Goal: Task Accomplishment & Management: Use online tool/utility

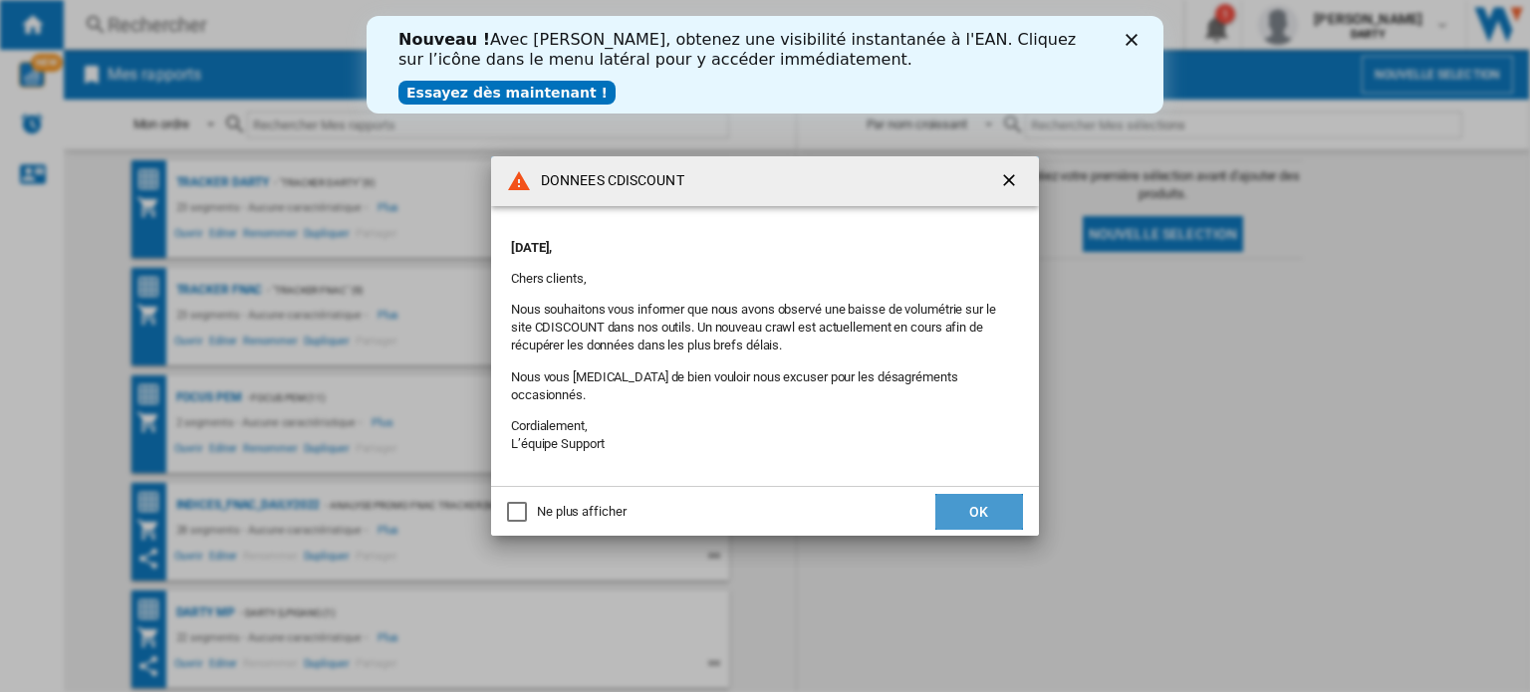
click at [977, 503] on button "OK" at bounding box center [980, 512] width 88 height 36
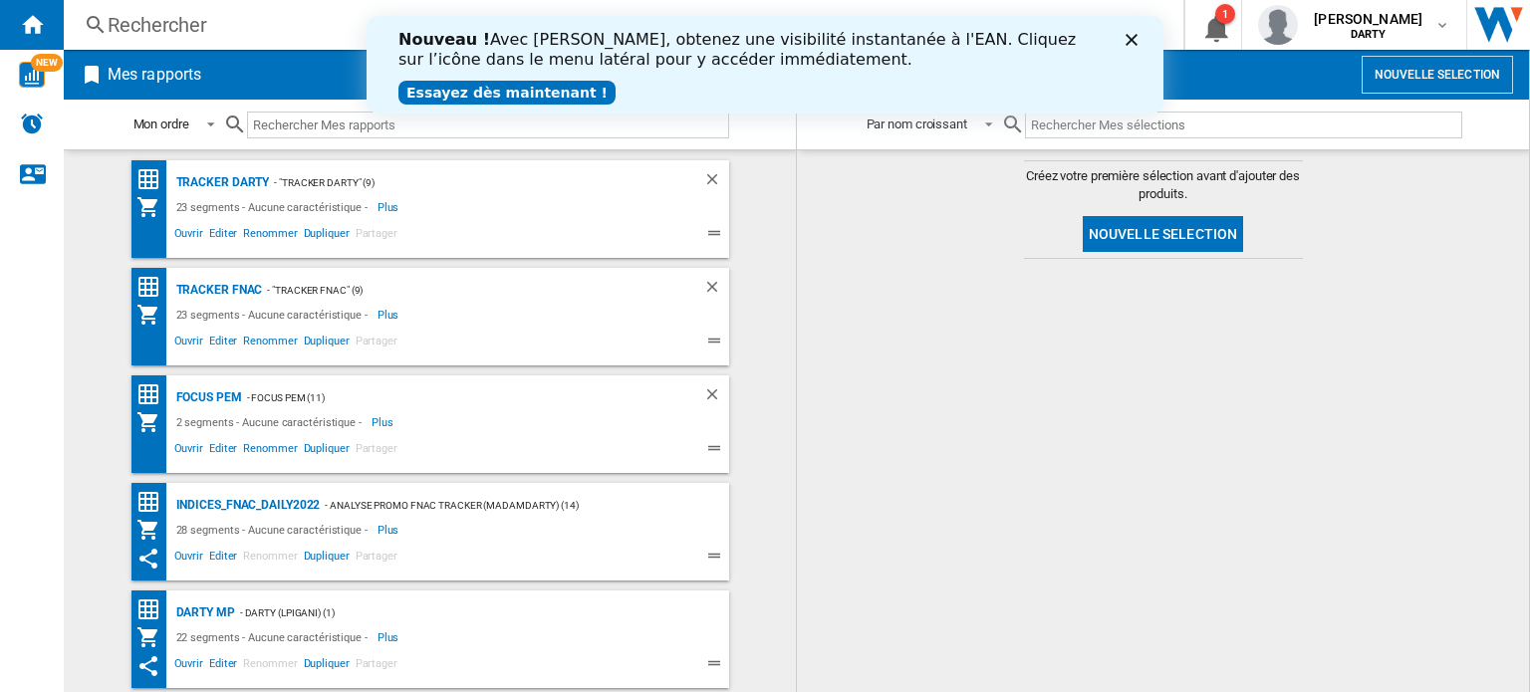
click at [1138, 37] on div "Fermer" at bounding box center [1136, 40] width 20 height 12
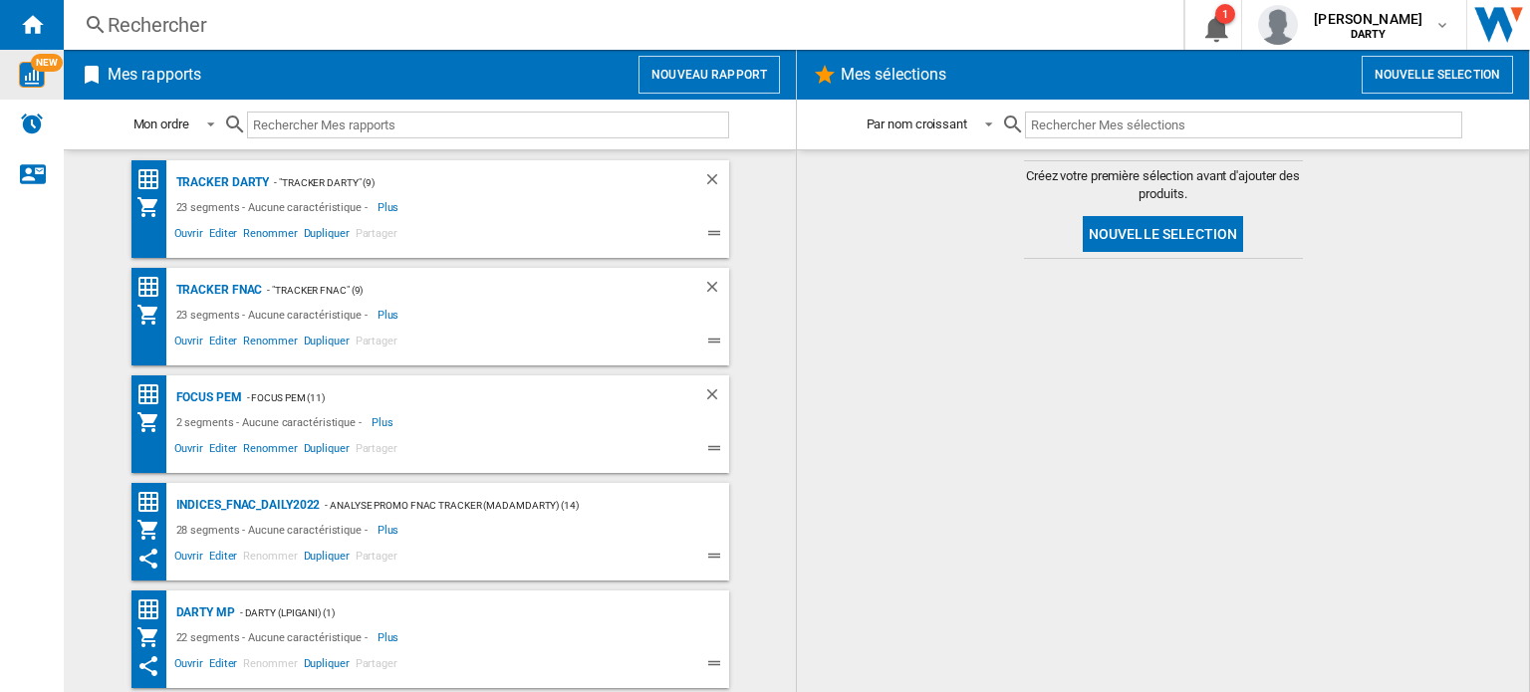
click at [49, 71] on span "NEW" at bounding box center [47, 63] width 32 height 18
click at [20, 63] on img "WiseCard" at bounding box center [32, 75] width 26 height 26
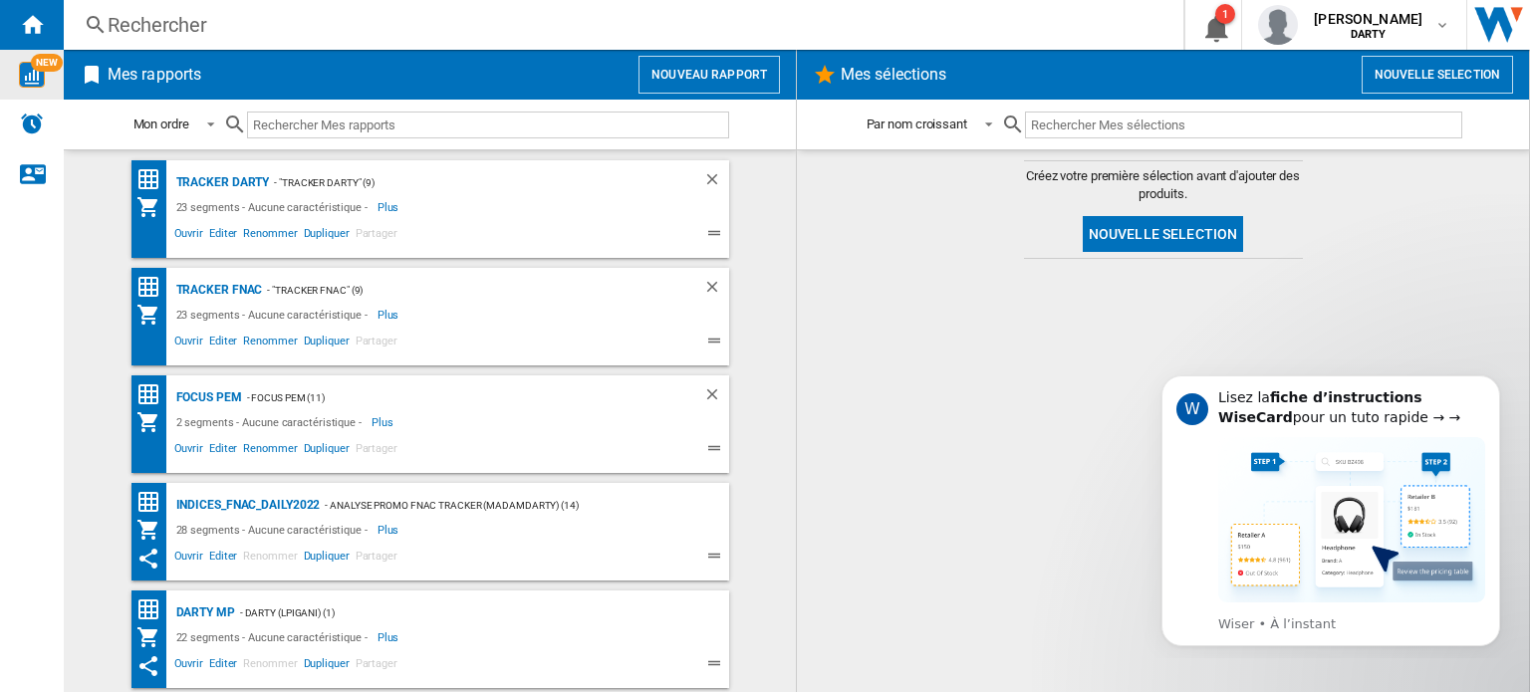
click at [1461, 73] on button "Nouvelle selection" at bounding box center [1437, 75] width 151 height 38
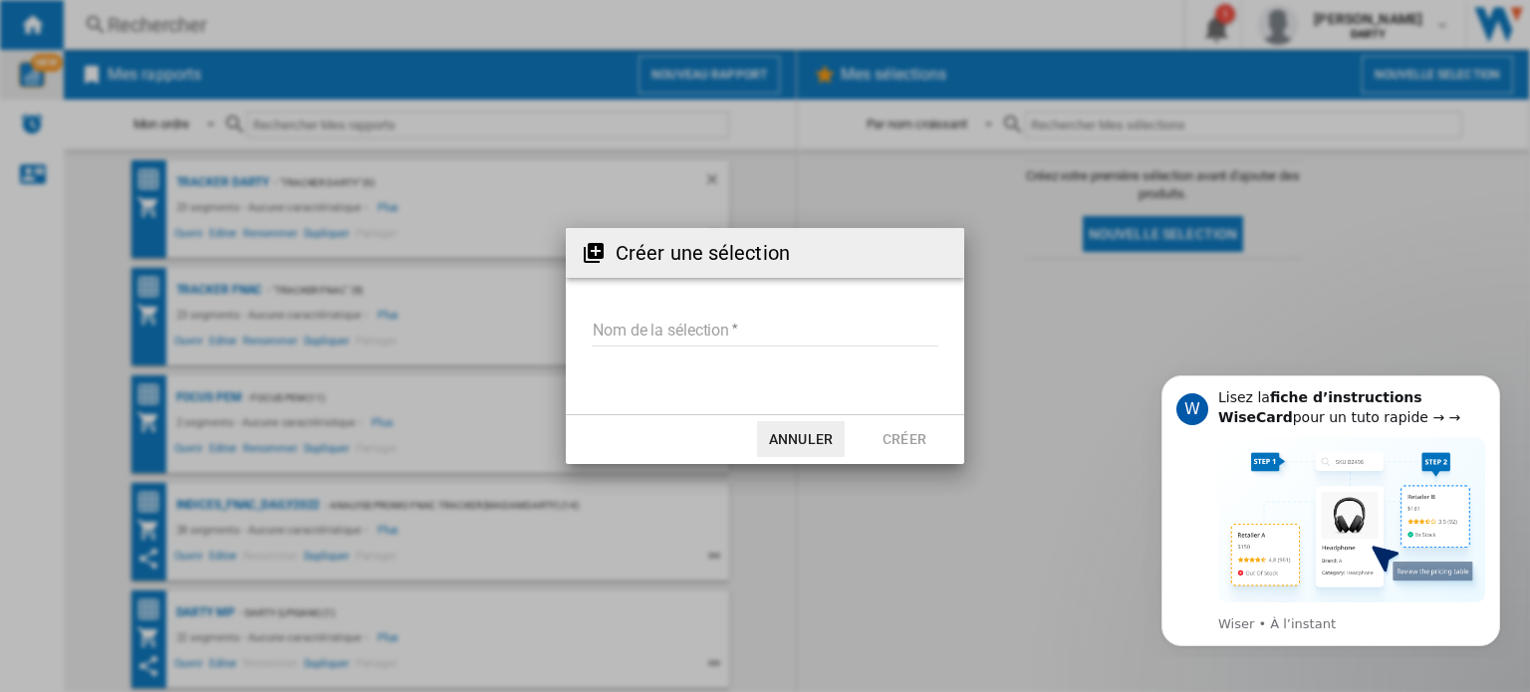
click at [703, 337] on input "Nom de la sélection" at bounding box center [765, 332] width 347 height 30
type input "*"
click at [799, 438] on button "Annuler" at bounding box center [801, 439] width 88 height 36
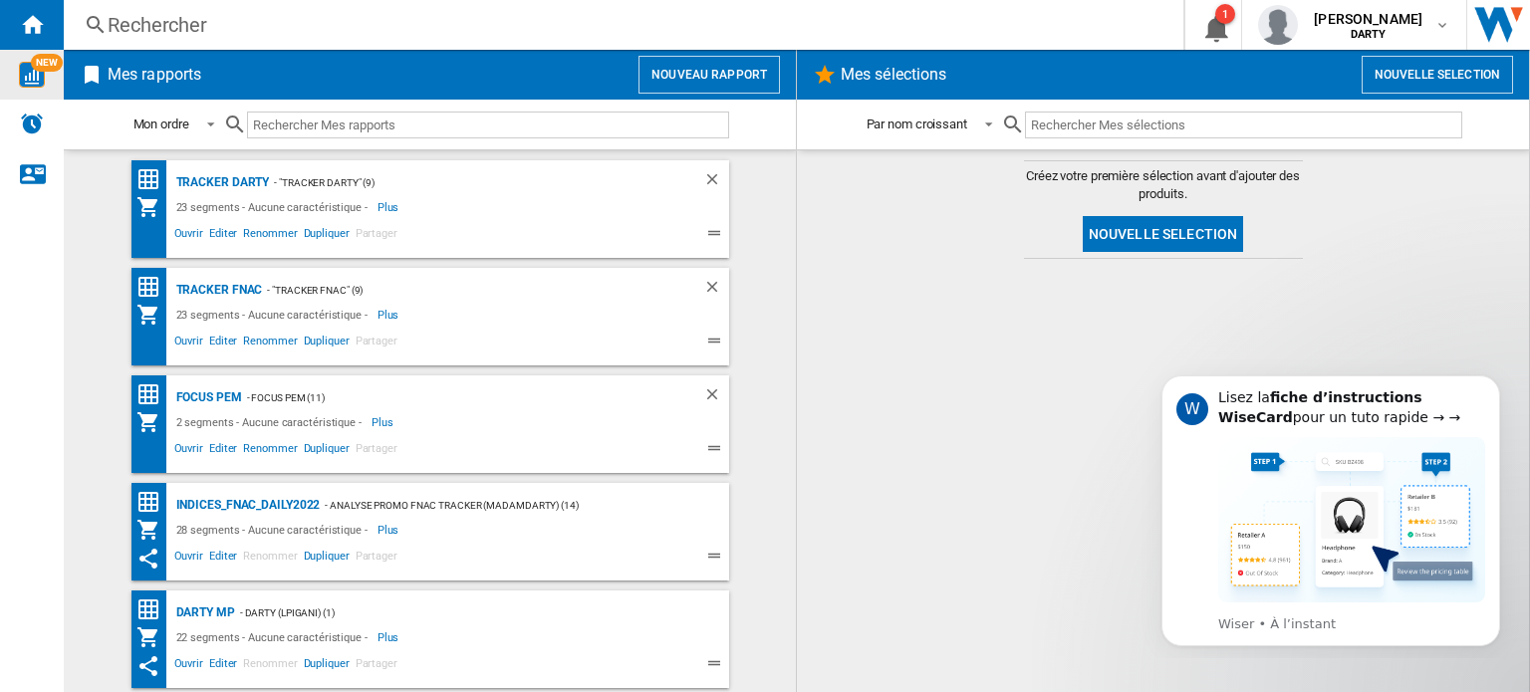
click at [21, 74] on img "WiseCard" at bounding box center [32, 75] width 26 height 26
click at [1216, 19] on div "1" at bounding box center [1226, 14] width 20 height 20
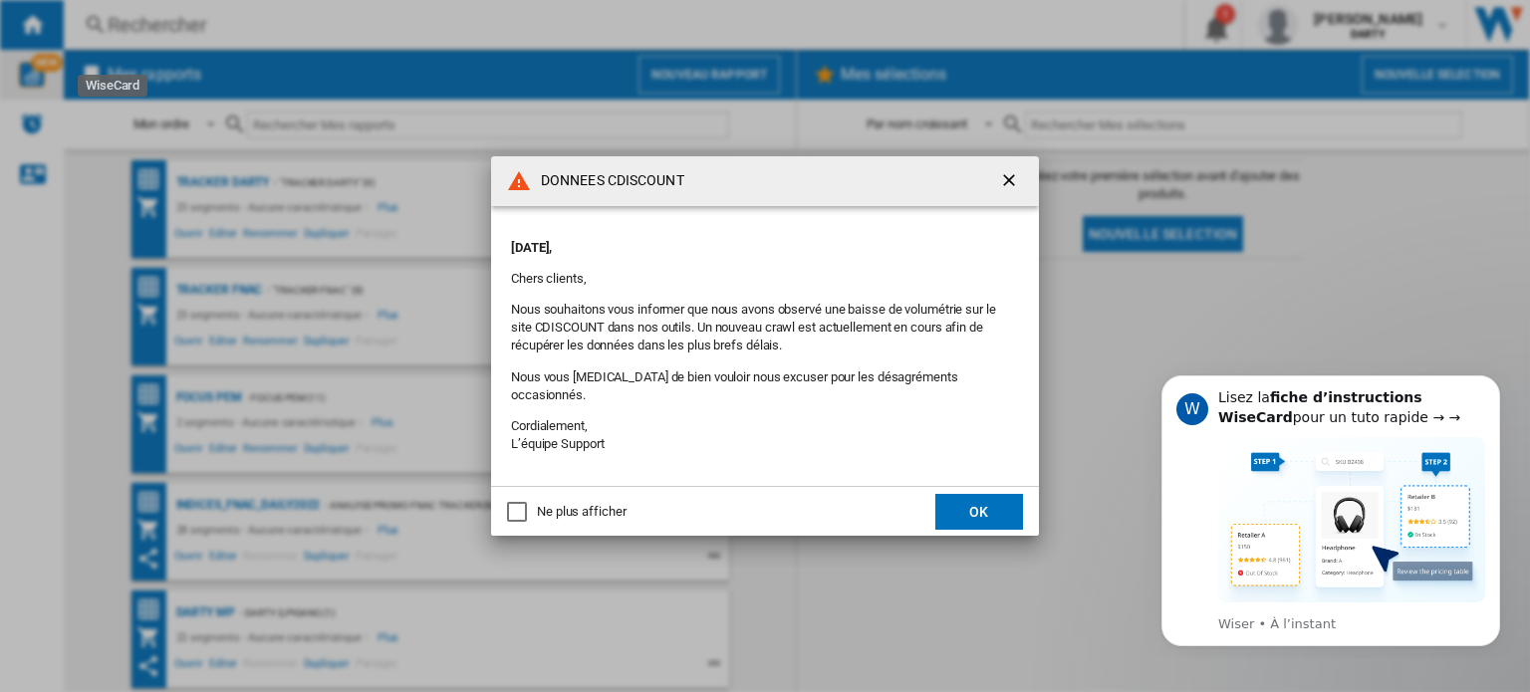
click at [968, 504] on button "OK" at bounding box center [980, 512] width 88 height 36
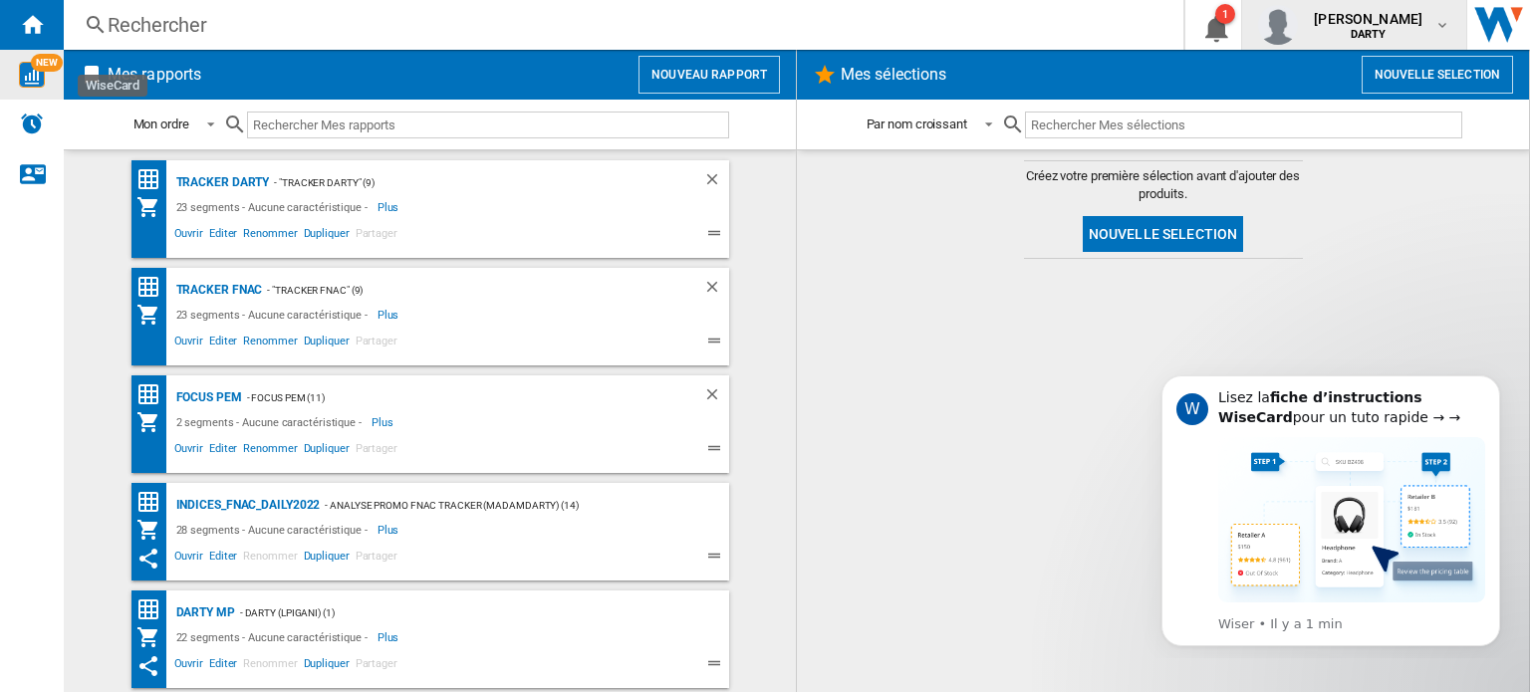
click at [1434, 24] on div "marcelin nassaryam DARTY" at bounding box center [1370, 25] width 129 height 32
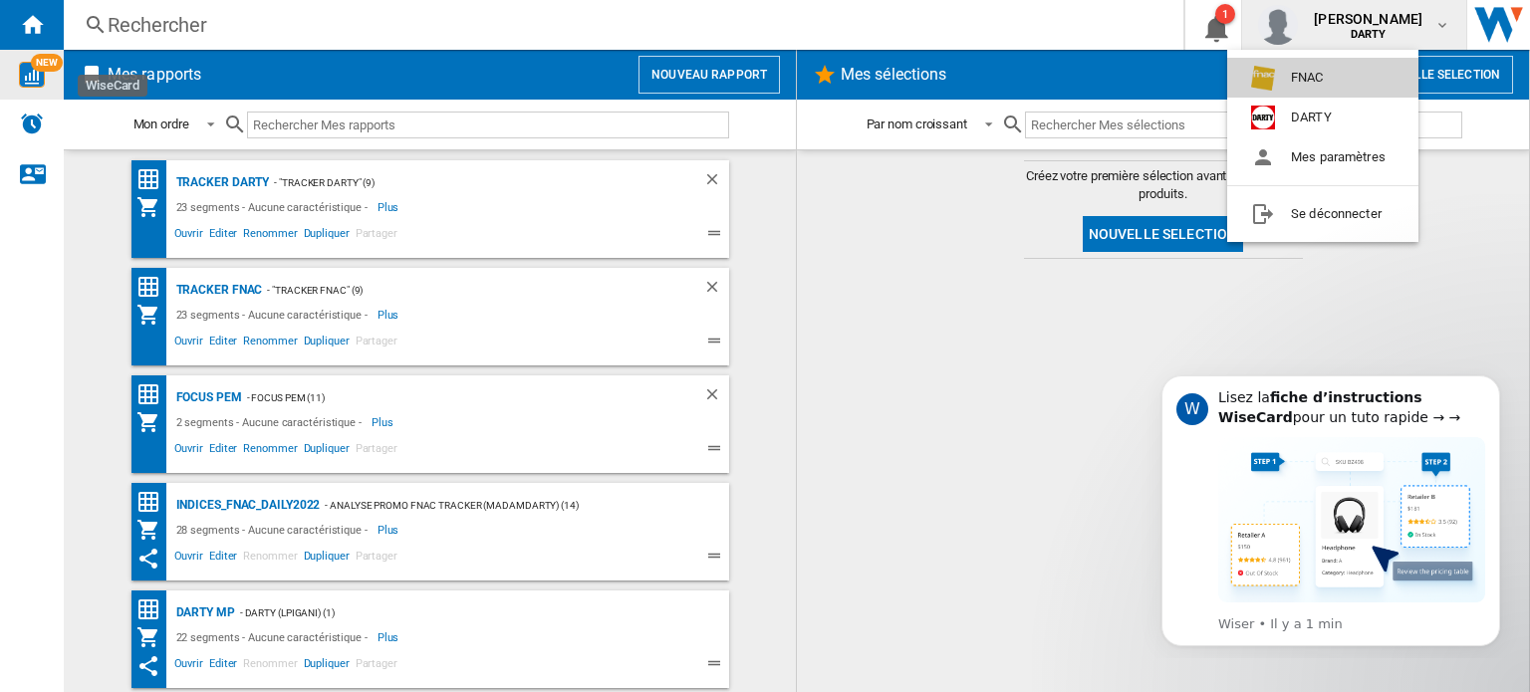
click at [1317, 75] on button "FNAC" at bounding box center [1323, 78] width 191 height 40
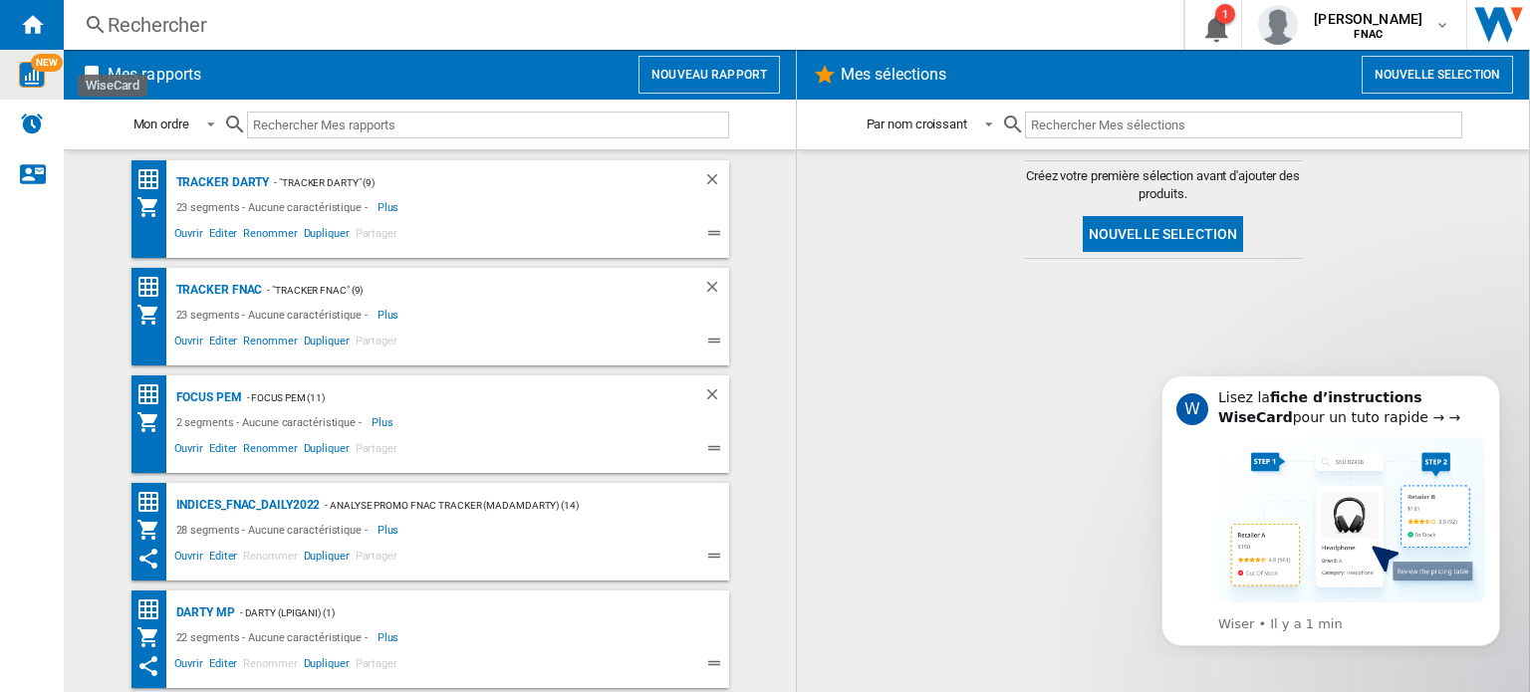
click at [1423, 75] on button "Nouvelle selection" at bounding box center [1437, 75] width 151 height 38
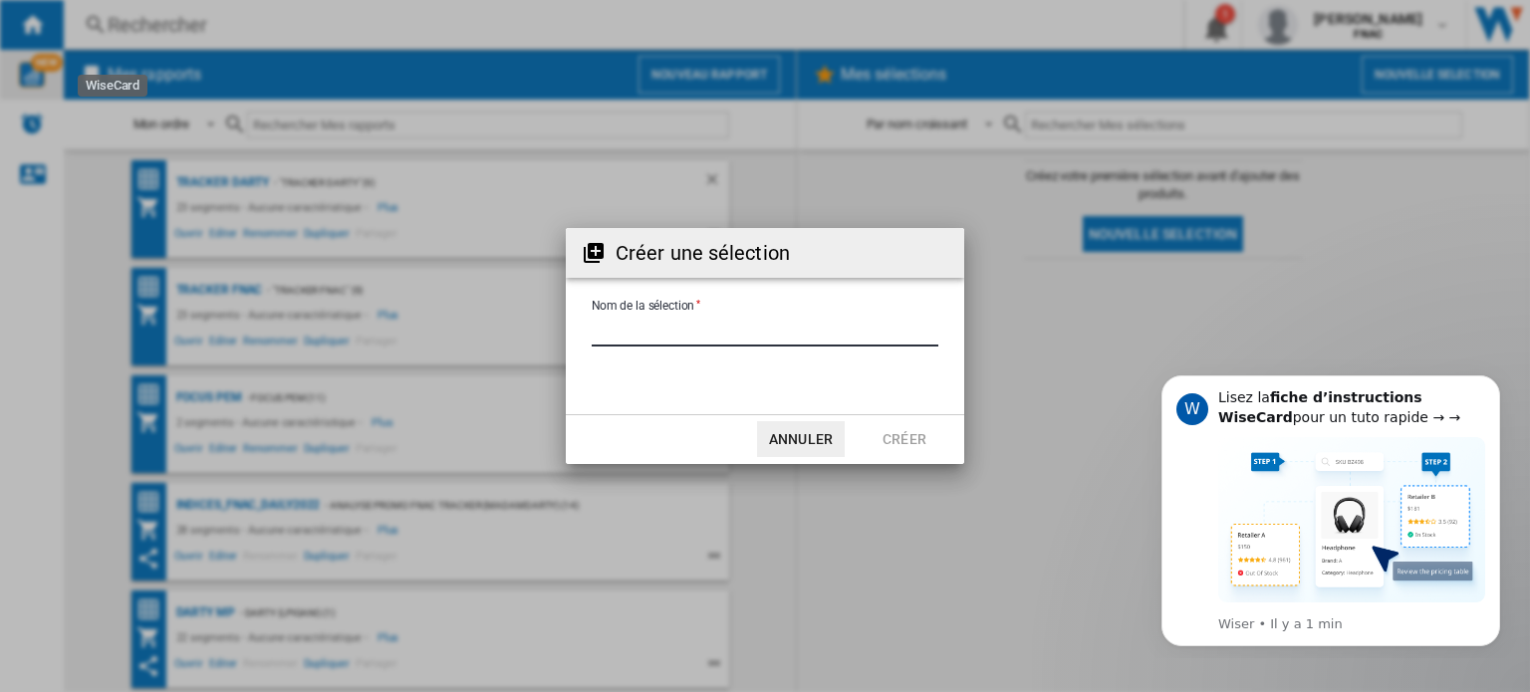
click at [780, 330] on input "Nom de la sélection" at bounding box center [765, 332] width 347 height 30
type input "**********"
click at [901, 439] on button "Créer" at bounding box center [905, 439] width 88 height 36
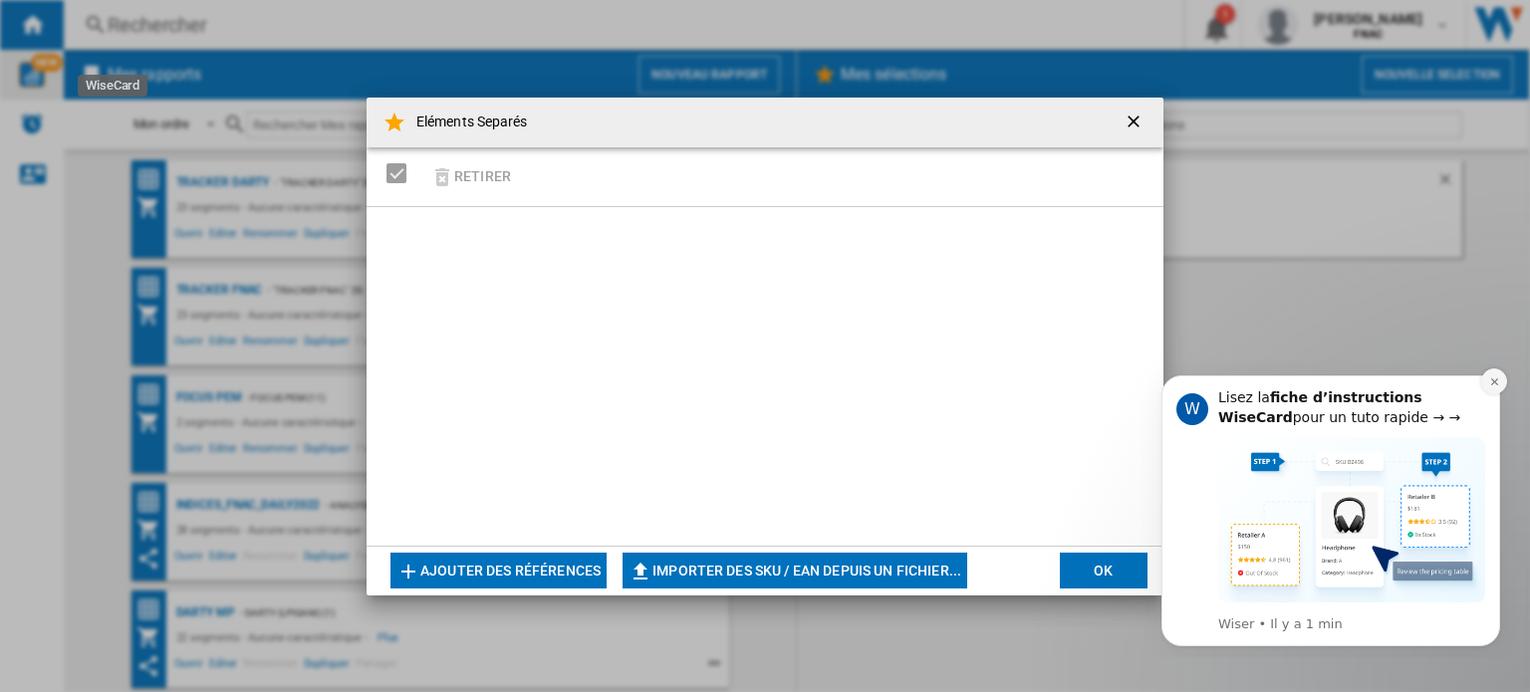
click at [1501, 385] on button "Dismiss notification" at bounding box center [1495, 382] width 26 height 26
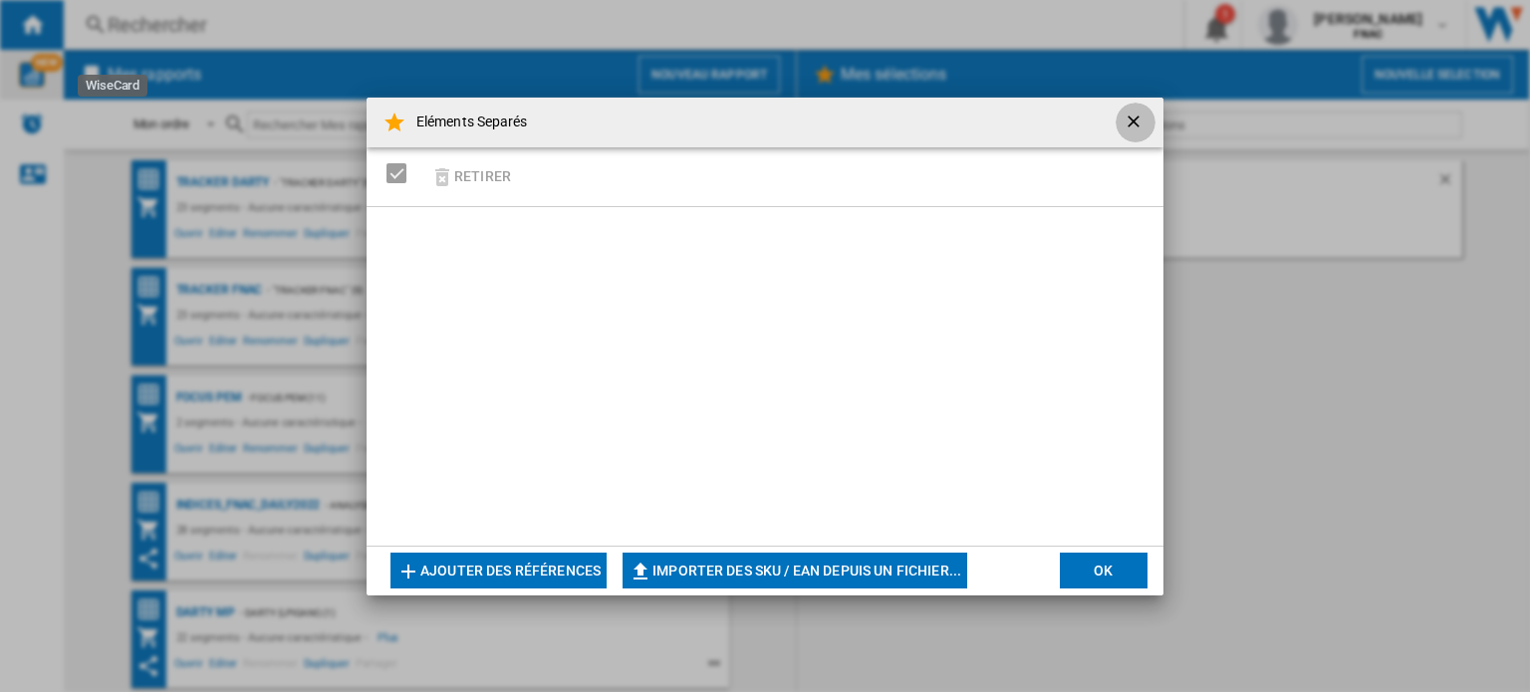
click at [1143, 120] on ng-md-icon "getI18NText('BUTTONS.CLOSE_DIALOG')" at bounding box center [1136, 124] width 24 height 24
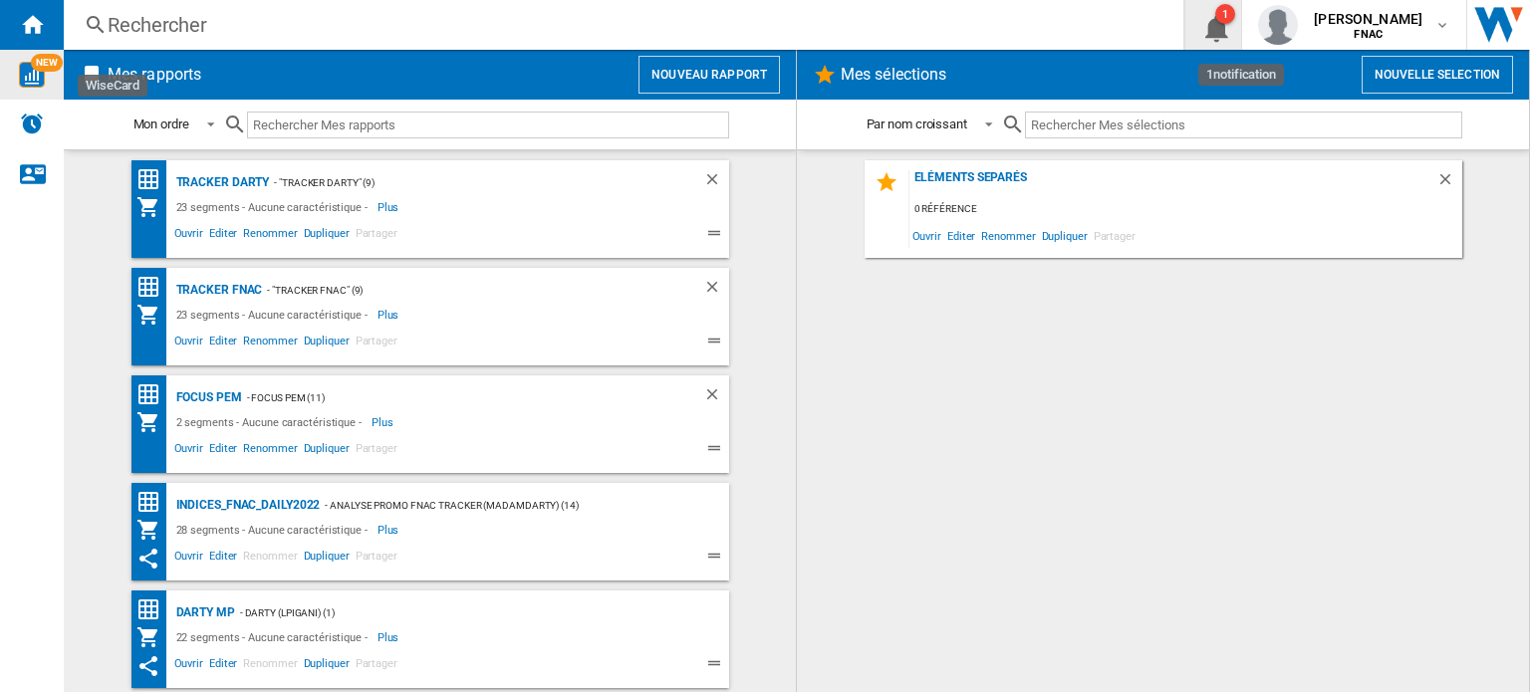
click at [1204, 34] on ng-md-icon "1\a notification" at bounding box center [1214, 25] width 24 height 25
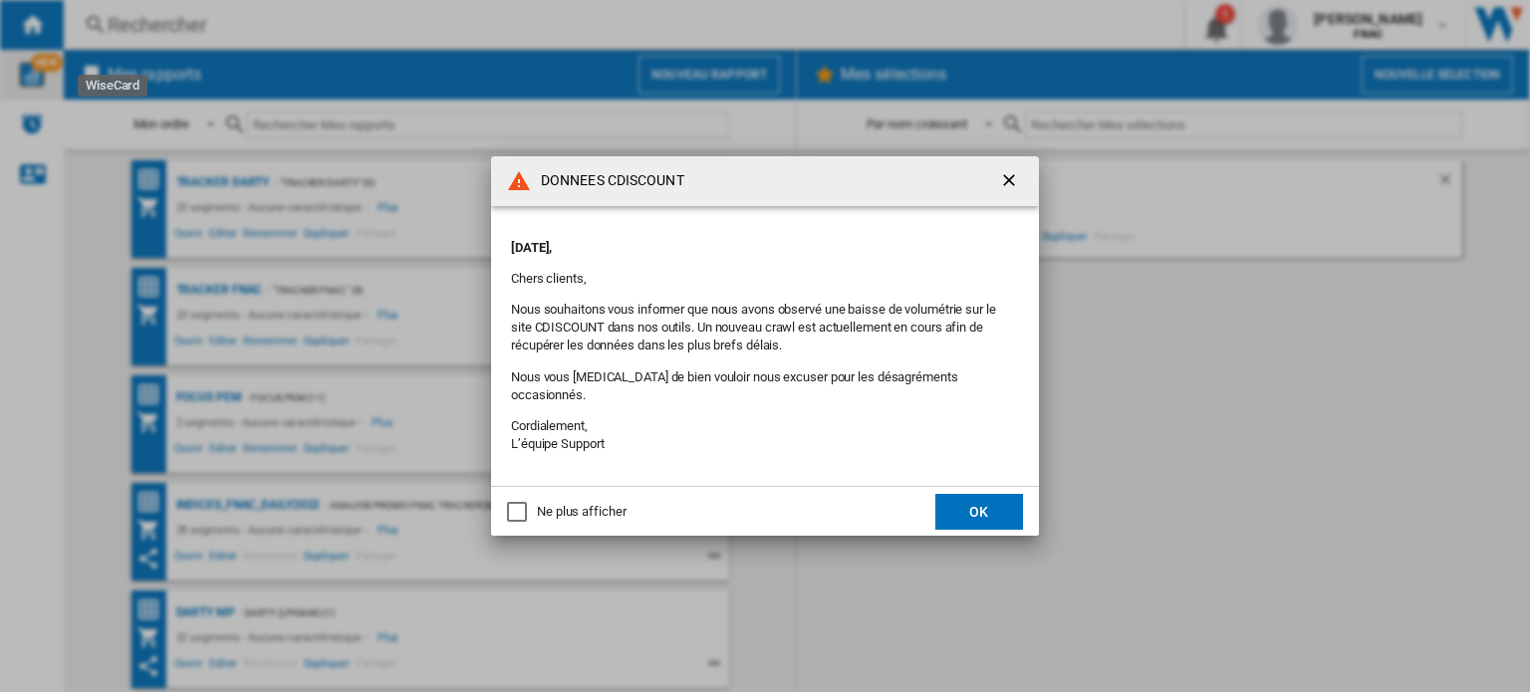
drag, startPoint x: 1010, startPoint y: 190, endPoint x: 1060, endPoint y: 274, distance: 97.4
click at [1011, 190] on ng-md-icon "getI18NText('BUTTONS.CLOSE_DIALOG')" at bounding box center [1011, 182] width 24 height 24
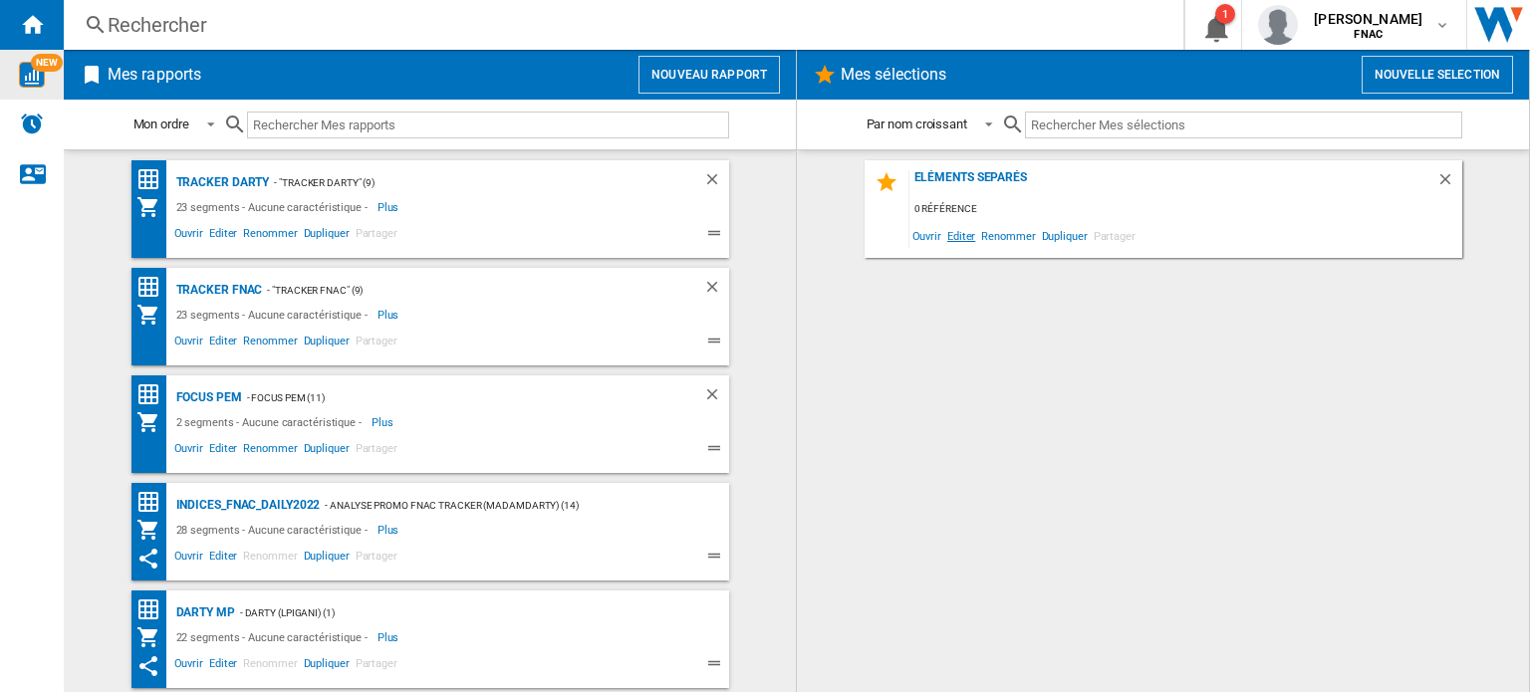
click at [964, 234] on span "Editer" at bounding box center [962, 235] width 34 height 27
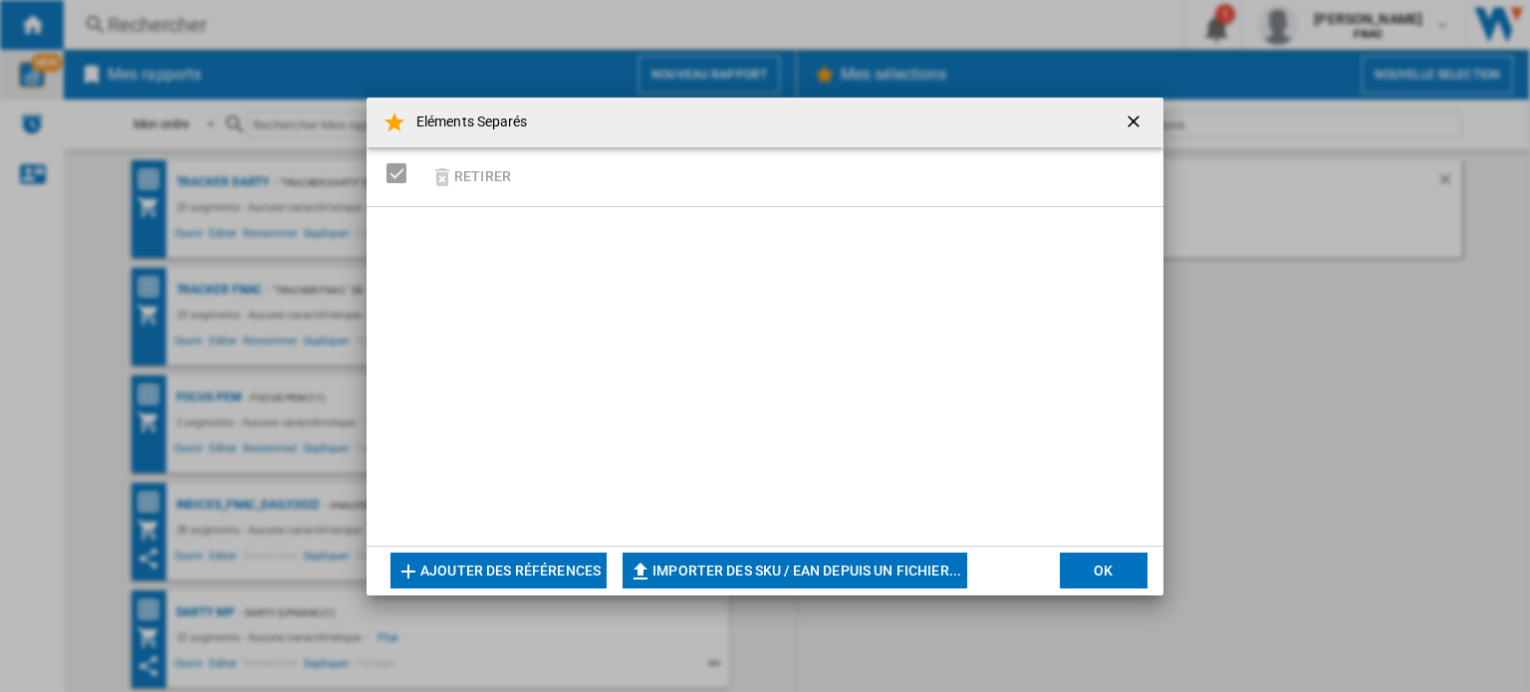
click at [748, 562] on button "Importer des SKU / EAN depuis un fichier..." at bounding box center [795, 571] width 345 height 36
click at [1128, 119] on ng-md-icon "getI18NText('BUTTONS.CLOSE_DIALOG')" at bounding box center [1136, 124] width 24 height 24
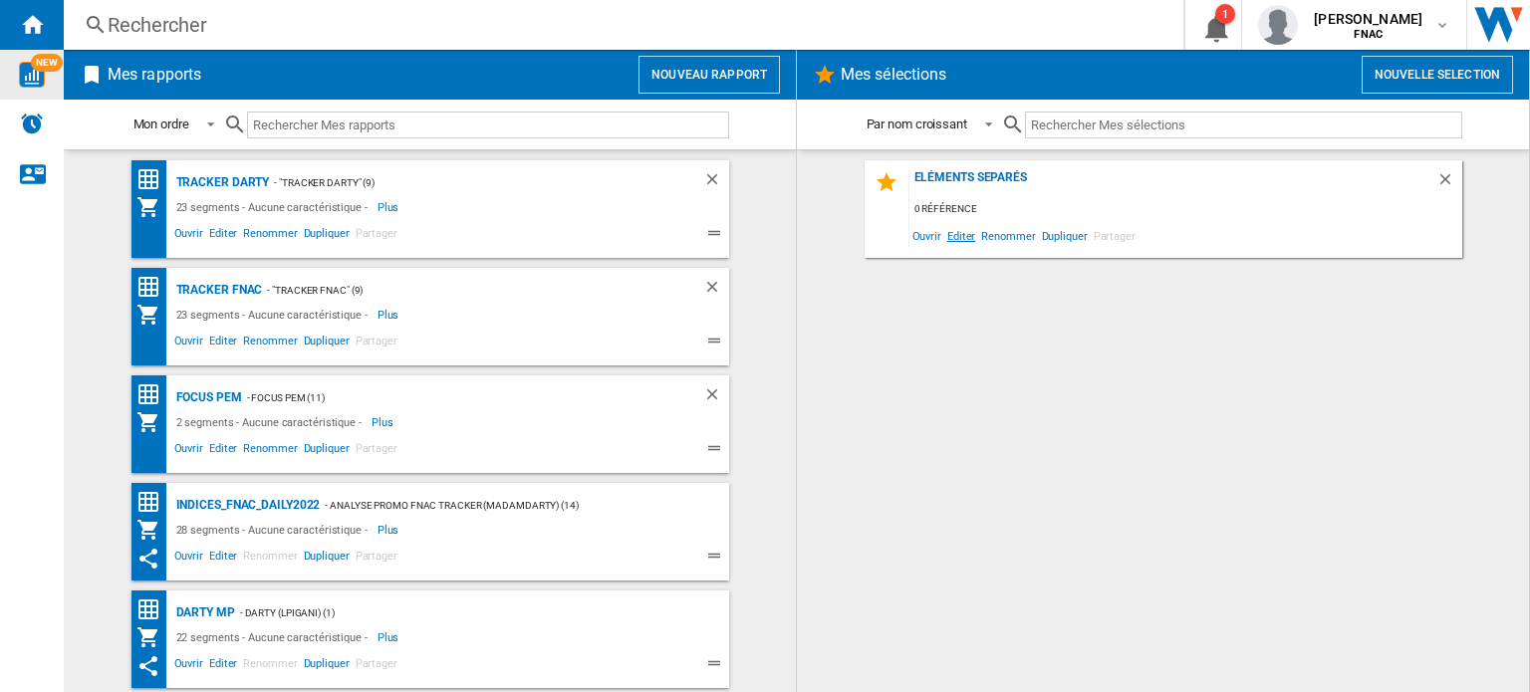
click at [961, 234] on span "Editer" at bounding box center [962, 235] width 34 height 27
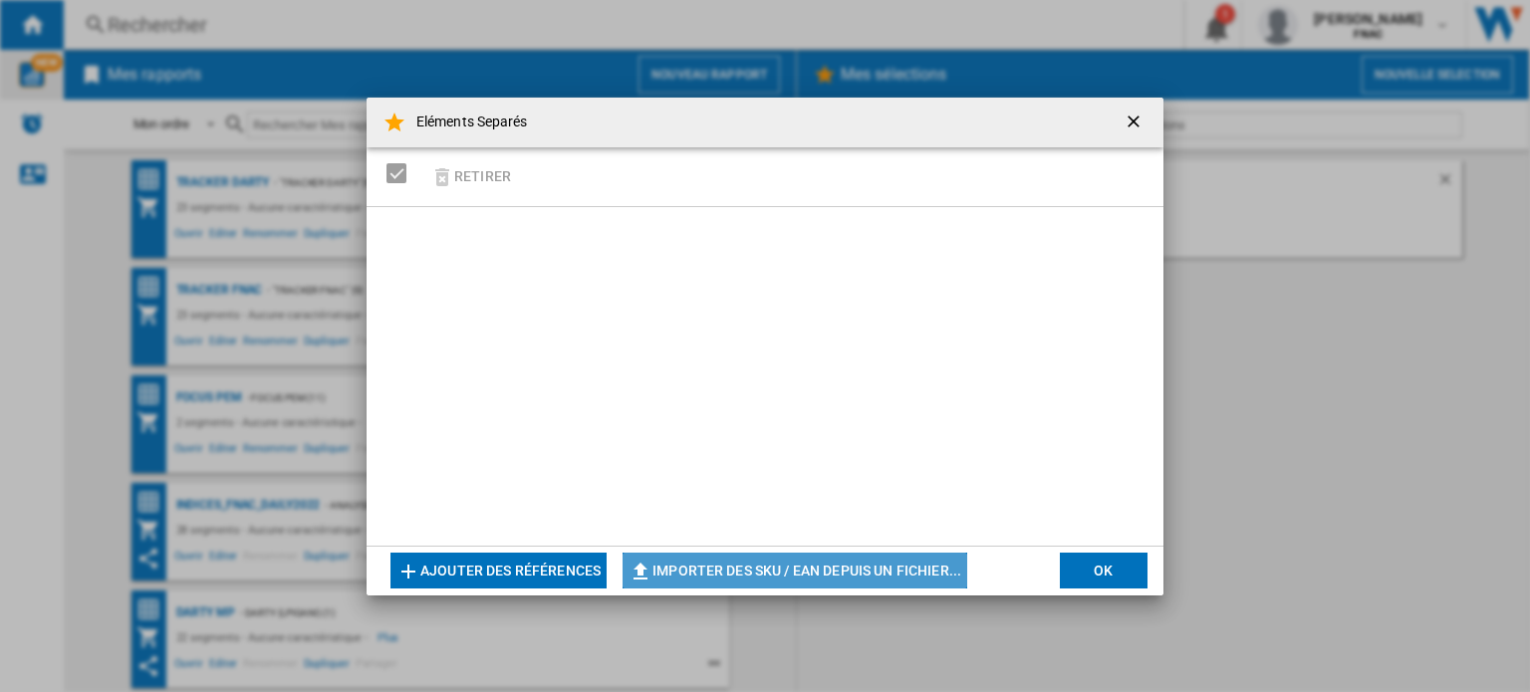
click at [769, 567] on button "Importer des SKU / EAN depuis un fichier..." at bounding box center [795, 571] width 345 height 36
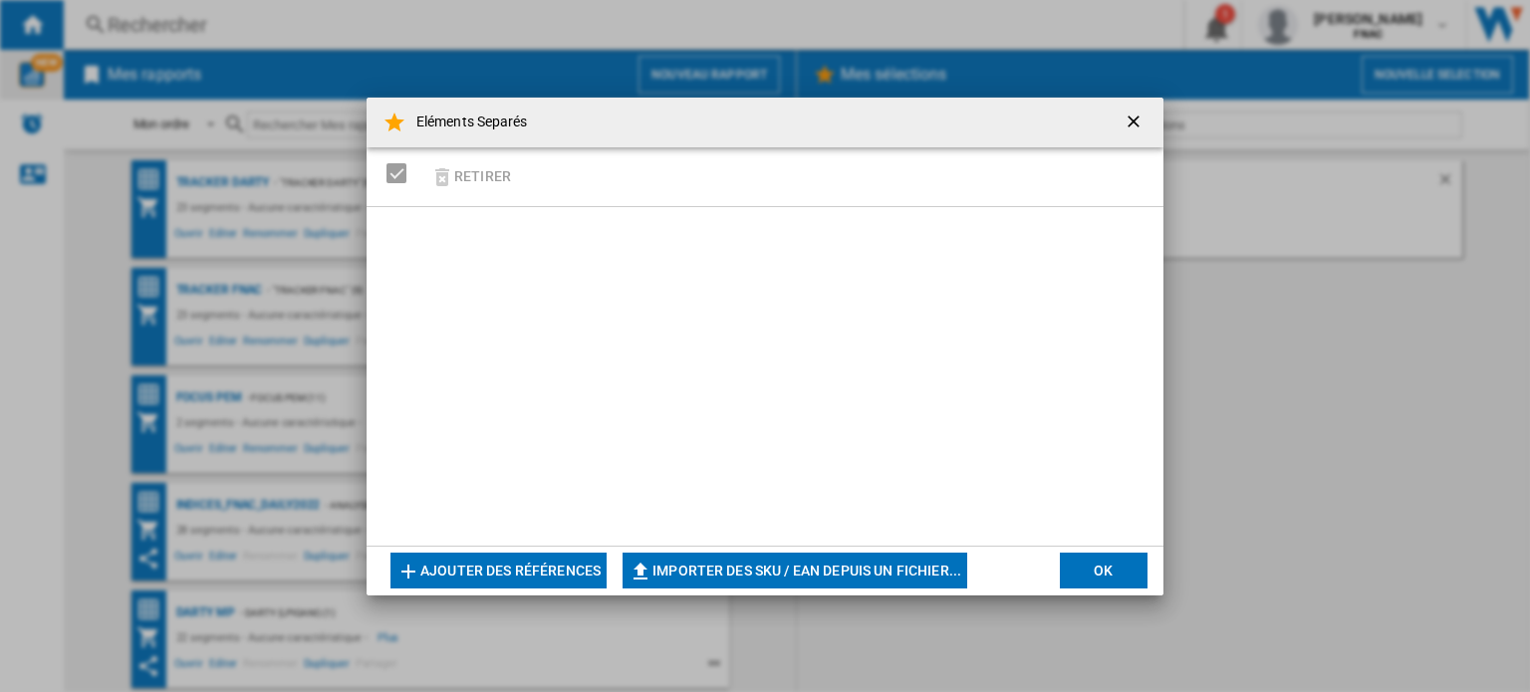
type input "**********"
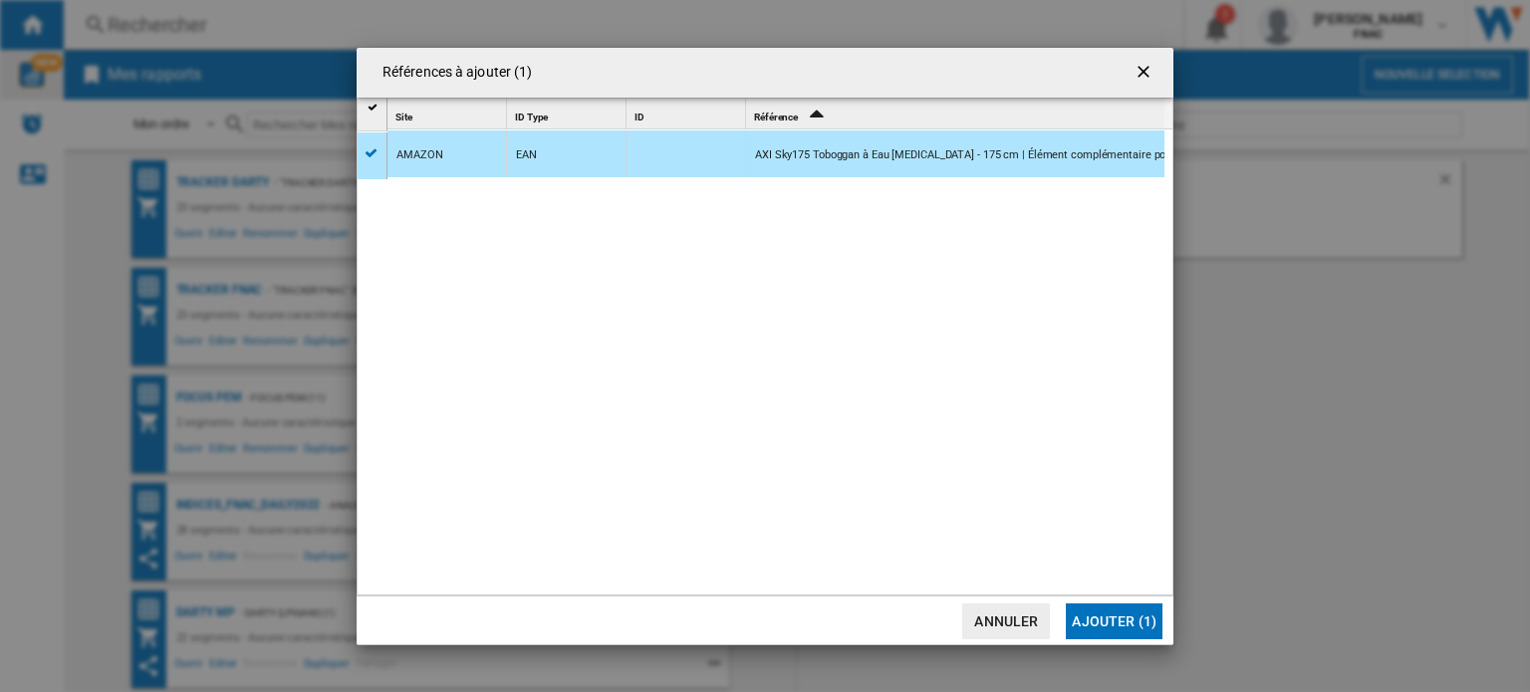
click at [1008, 628] on button "Annuler" at bounding box center [1007, 622] width 88 height 36
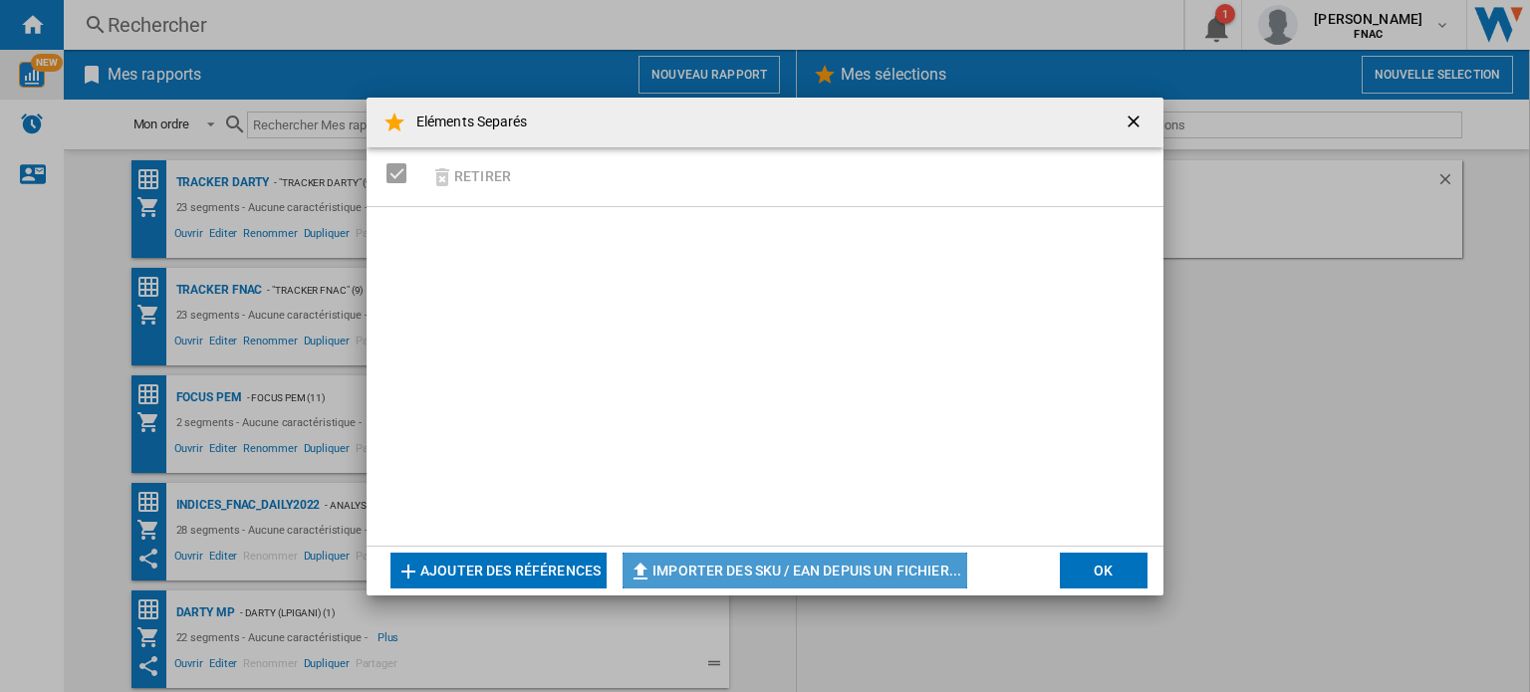
click at [777, 569] on button "Importer des SKU / EAN depuis un fichier..." at bounding box center [795, 571] width 345 height 36
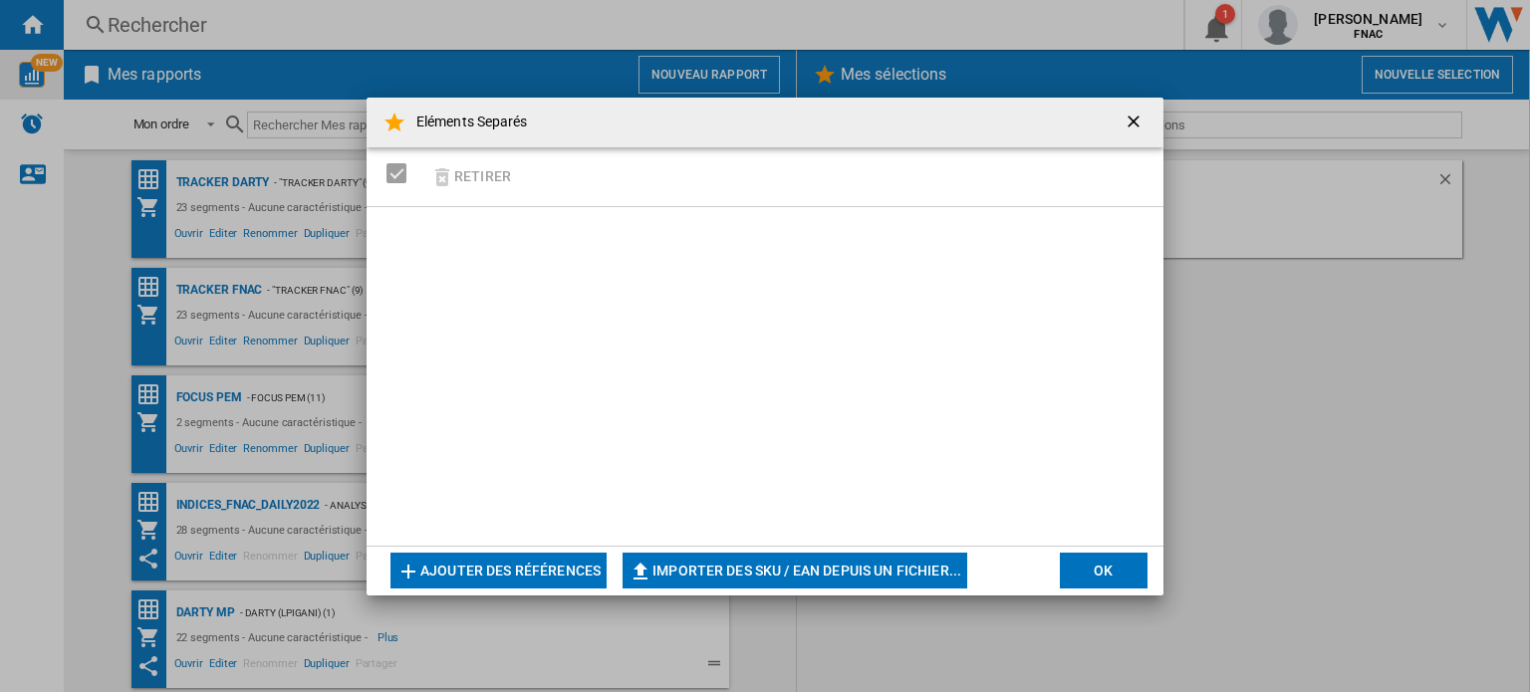
type input "**********"
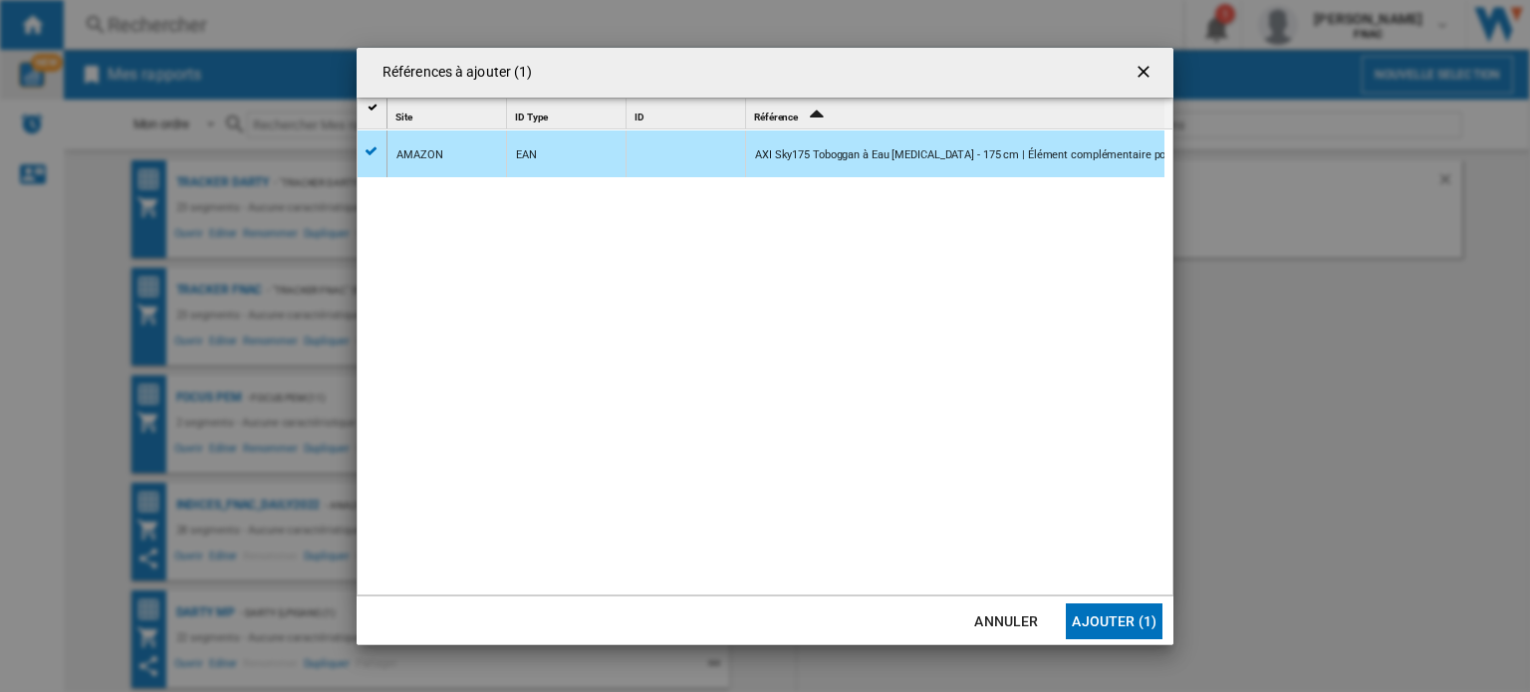
click at [900, 82] on div "Références à ajouter (1)" at bounding box center [765, 73] width 817 height 50
click at [1147, 65] on ng-md-icon "getI18NText('BUTTONS.CLOSE_DIALOG')" at bounding box center [1146, 74] width 24 height 24
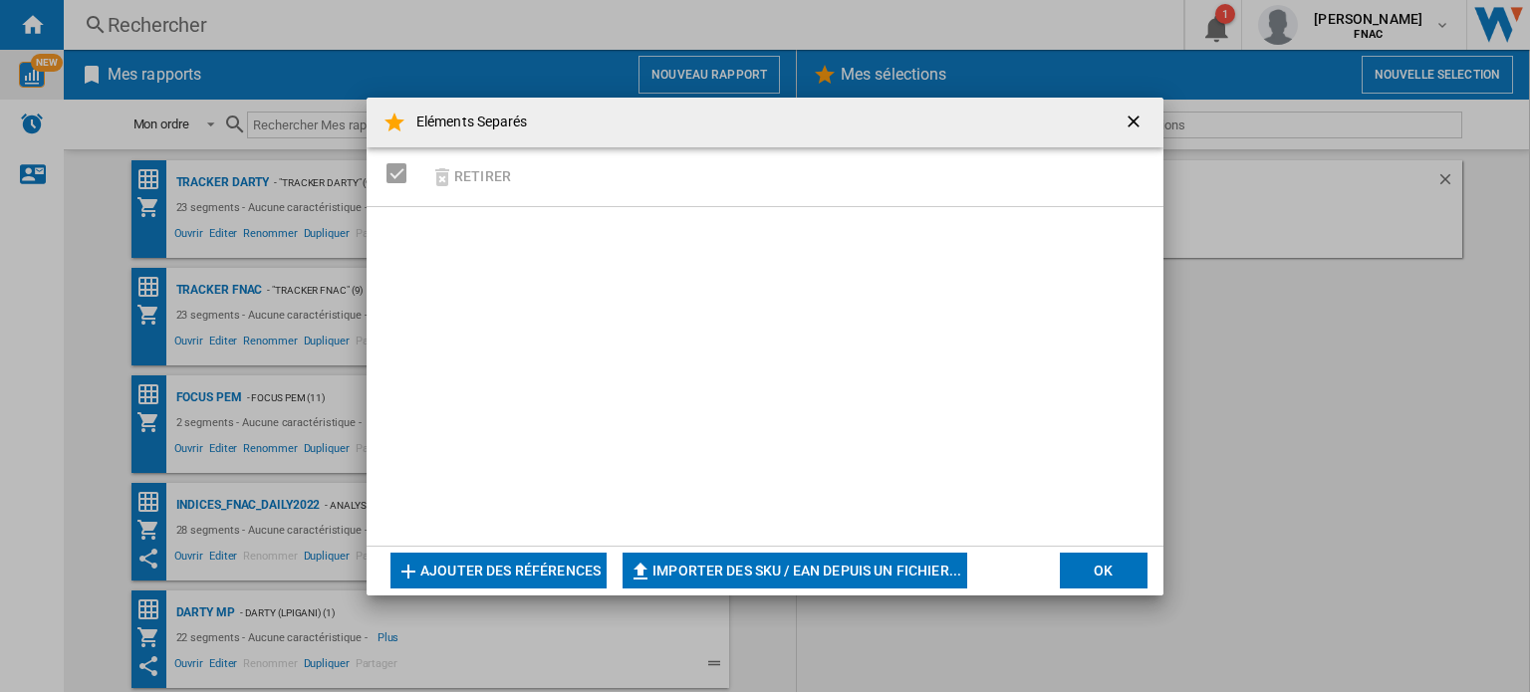
click at [1133, 119] on ng-md-icon "getI18NText('BUTTONS.CLOSE_DIALOG')" at bounding box center [1136, 124] width 24 height 24
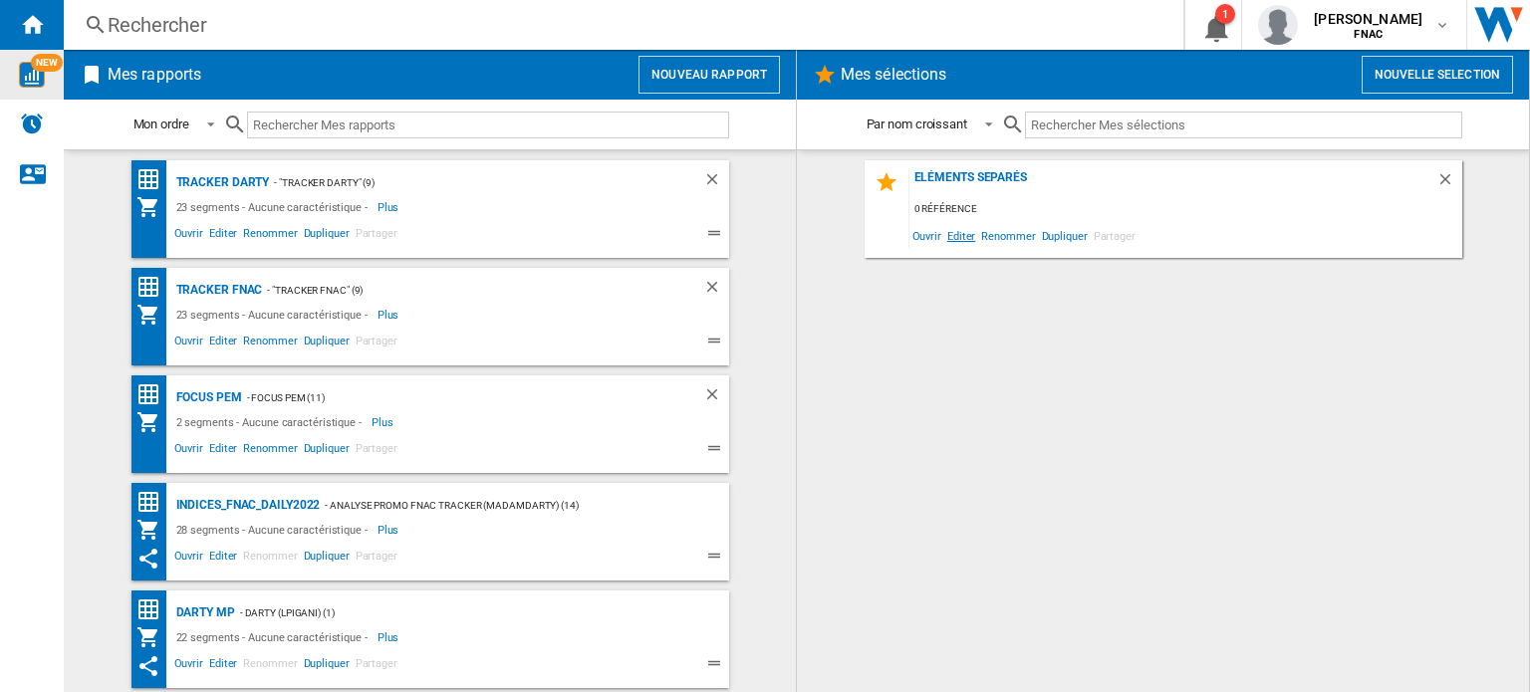
click at [963, 234] on span "Editer" at bounding box center [962, 235] width 34 height 27
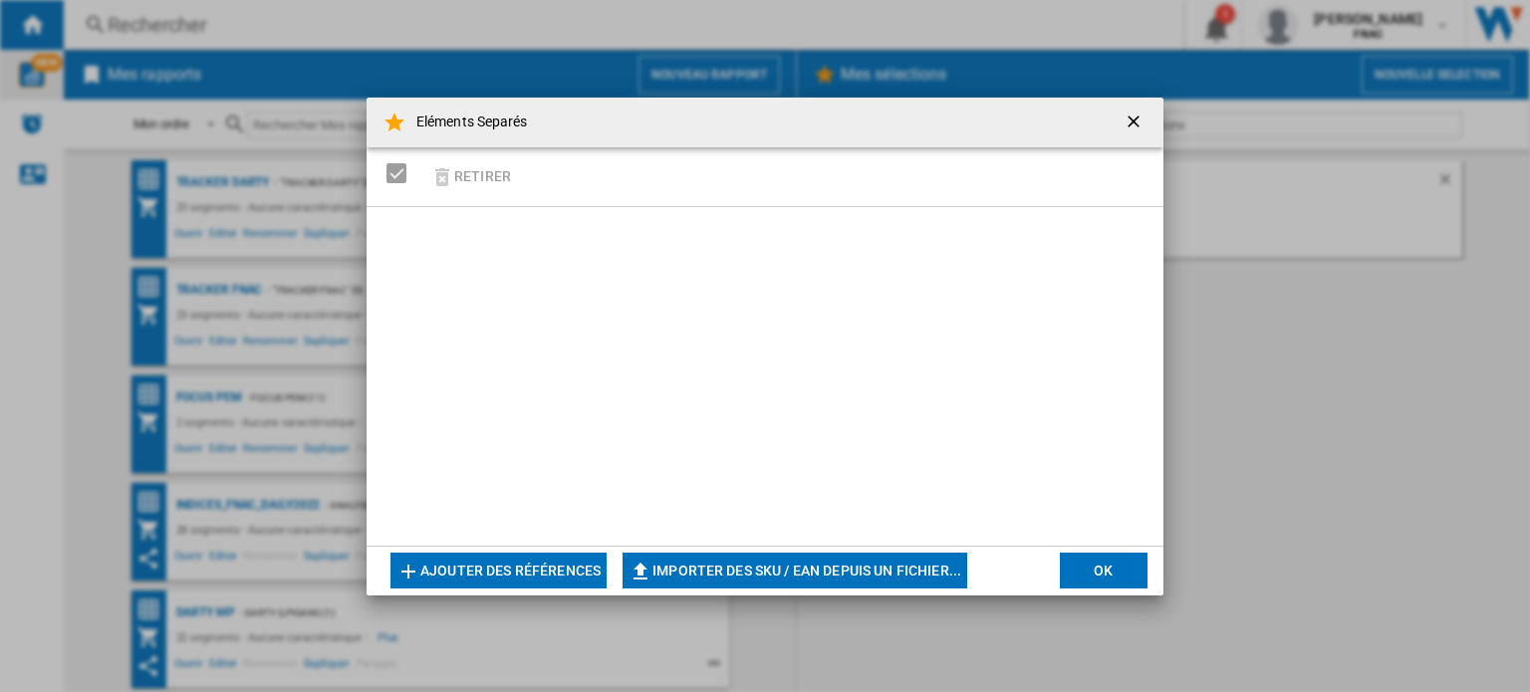
click at [719, 569] on button "Importer des SKU / EAN depuis un fichier..." at bounding box center [795, 571] width 345 height 36
type input "**********"
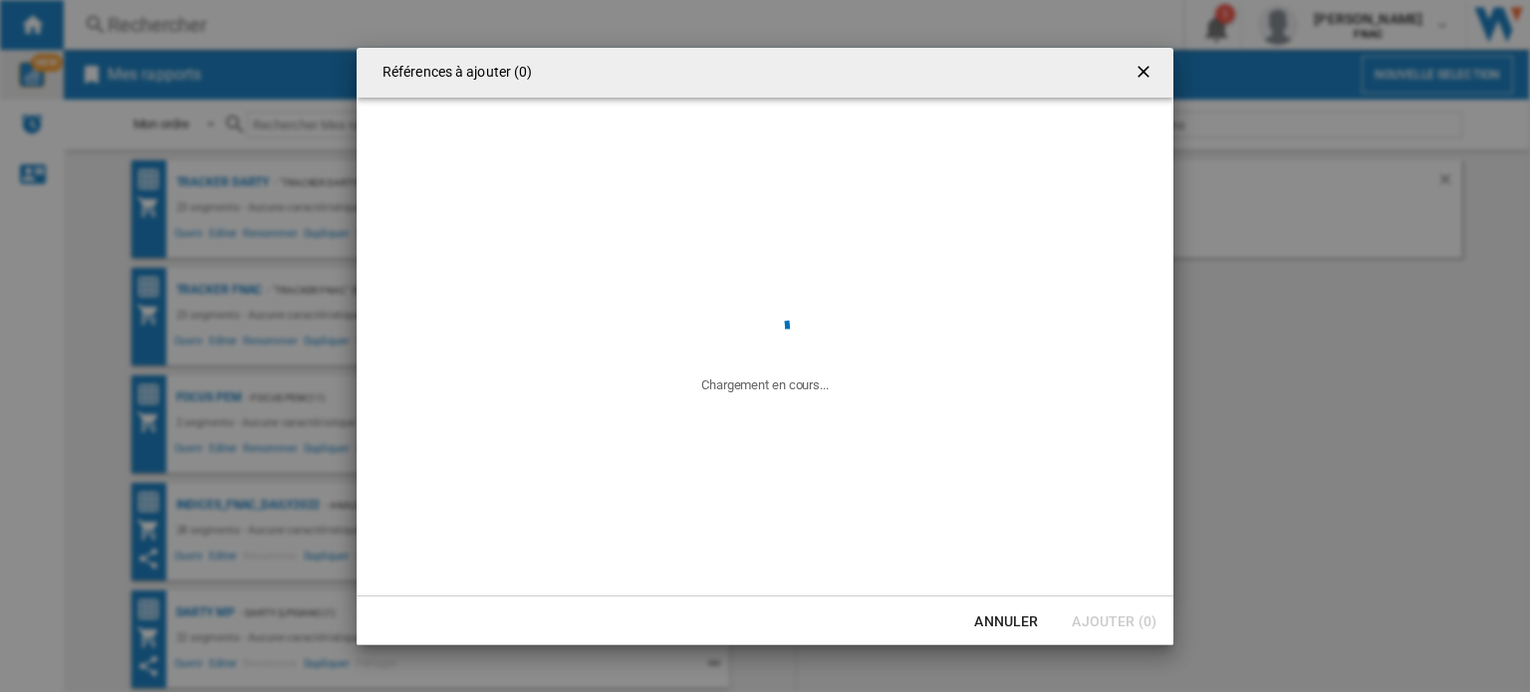
drag, startPoint x: 929, startPoint y: 84, endPoint x: 687, endPoint y: 143, distance: 249.4
click at [659, 150] on md-dialog-content "Références à ajouter (0) Chargement en cours... Annuler Ajouter (0)" at bounding box center [765, 347] width 817 height 598
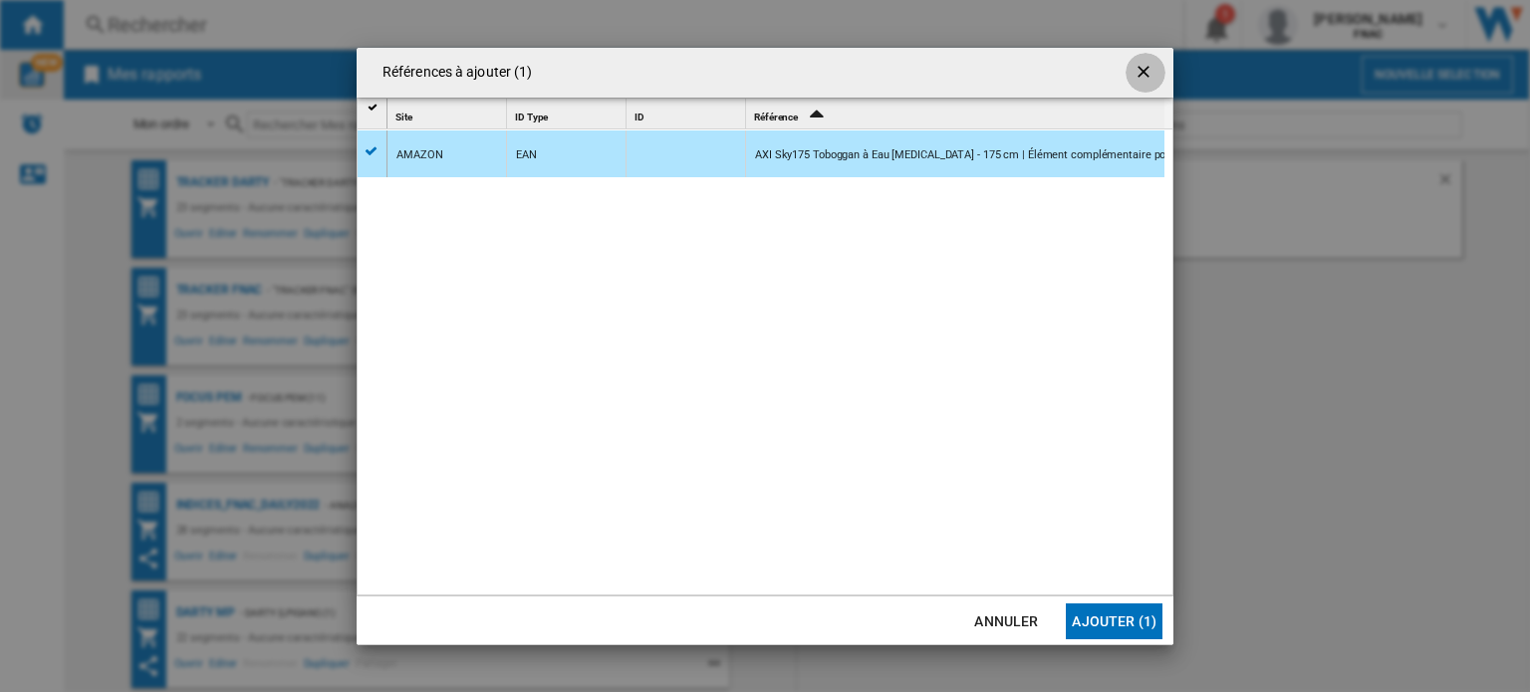
click at [1145, 71] on ng-md-icon "getI18NText('BUTTONS.CLOSE_DIALOG')" at bounding box center [1146, 74] width 24 height 24
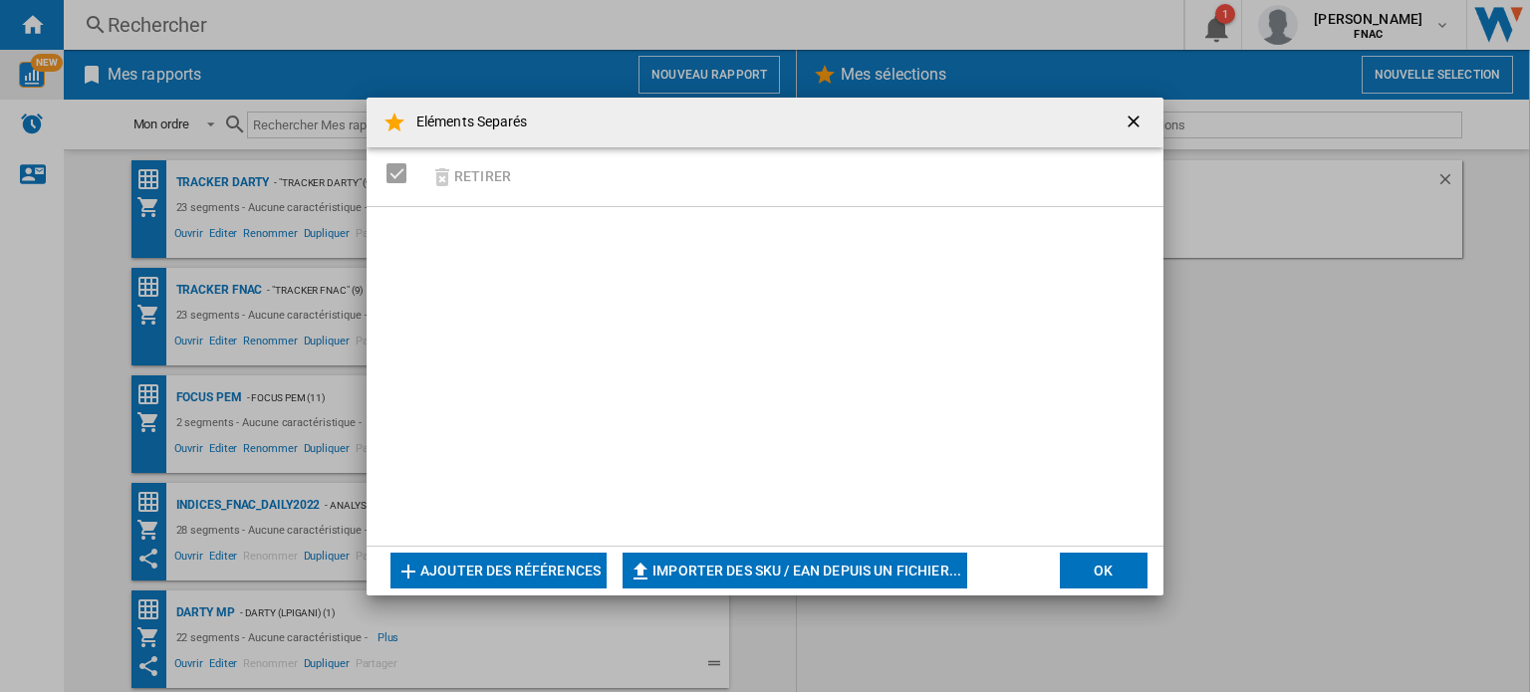
click at [1074, 566] on button "OK" at bounding box center [1104, 571] width 88 height 36
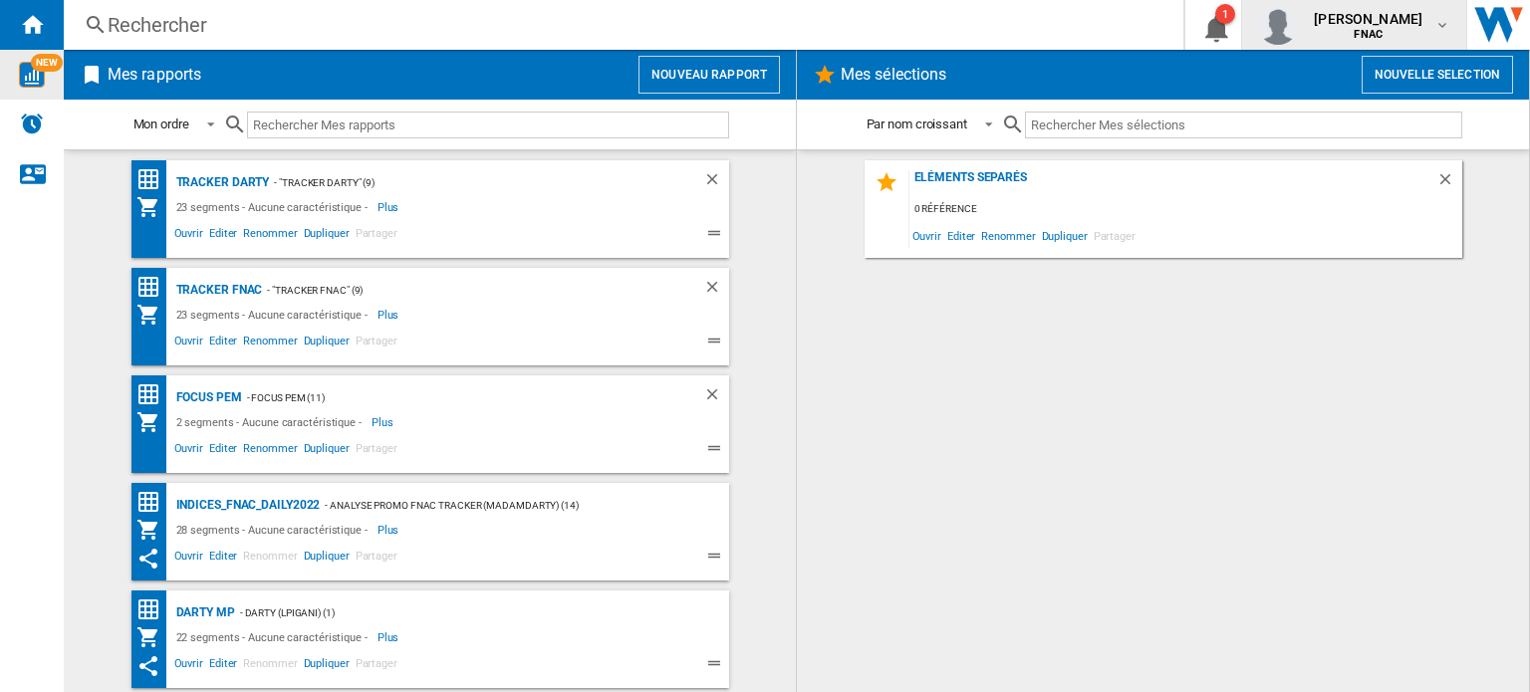
click at [1386, 20] on span "marcelin nassaryam" at bounding box center [1368, 19] width 109 height 20
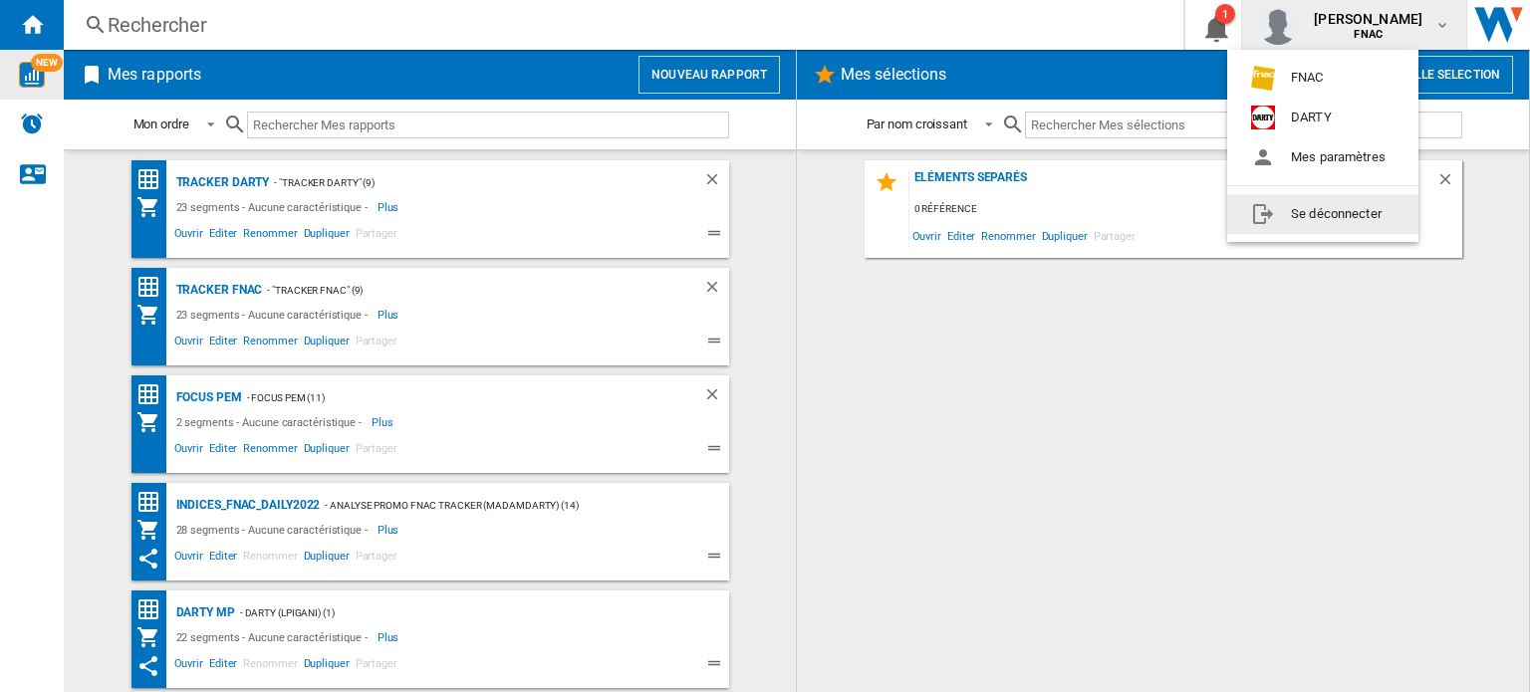
click at [1310, 215] on button "Se déconnecter" at bounding box center [1323, 214] width 191 height 40
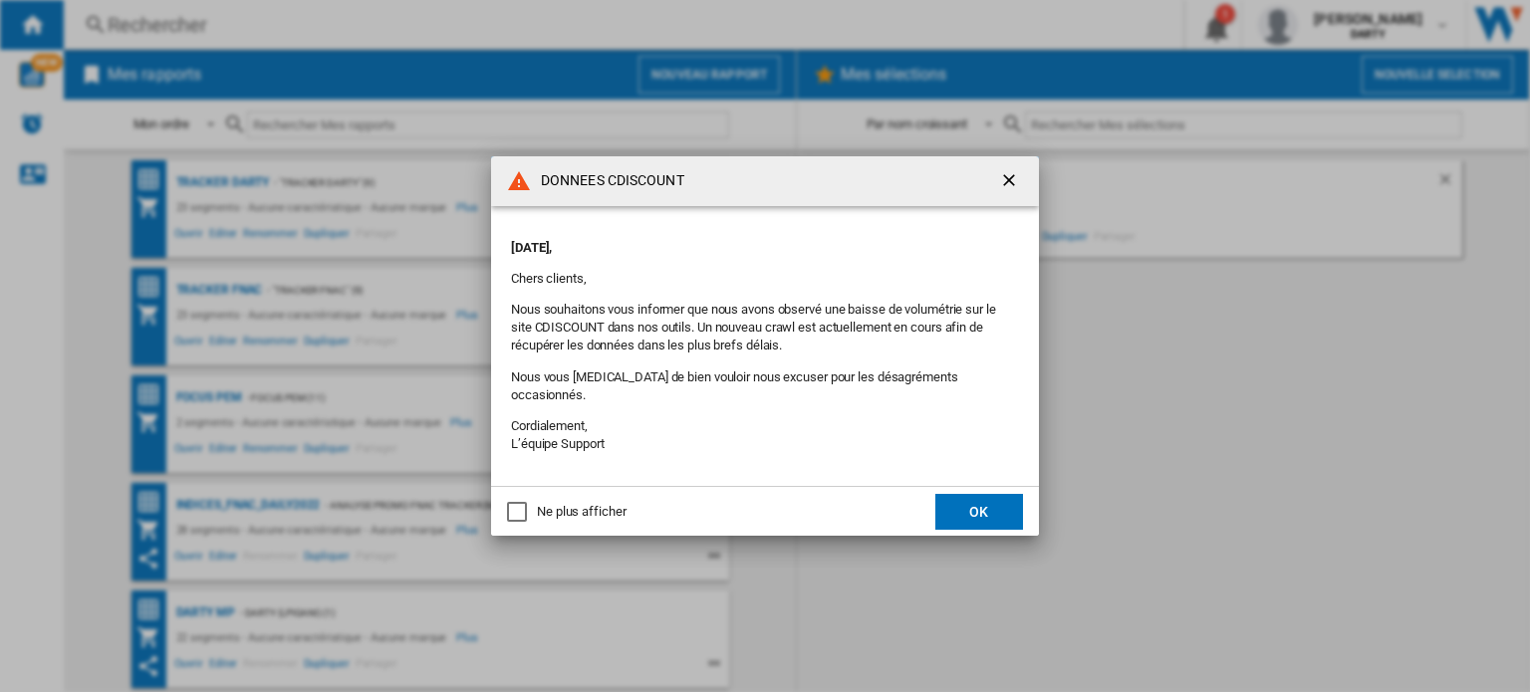
click at [980, 501] on button "OK" at bounding box center [980, 512] width 88 height 36
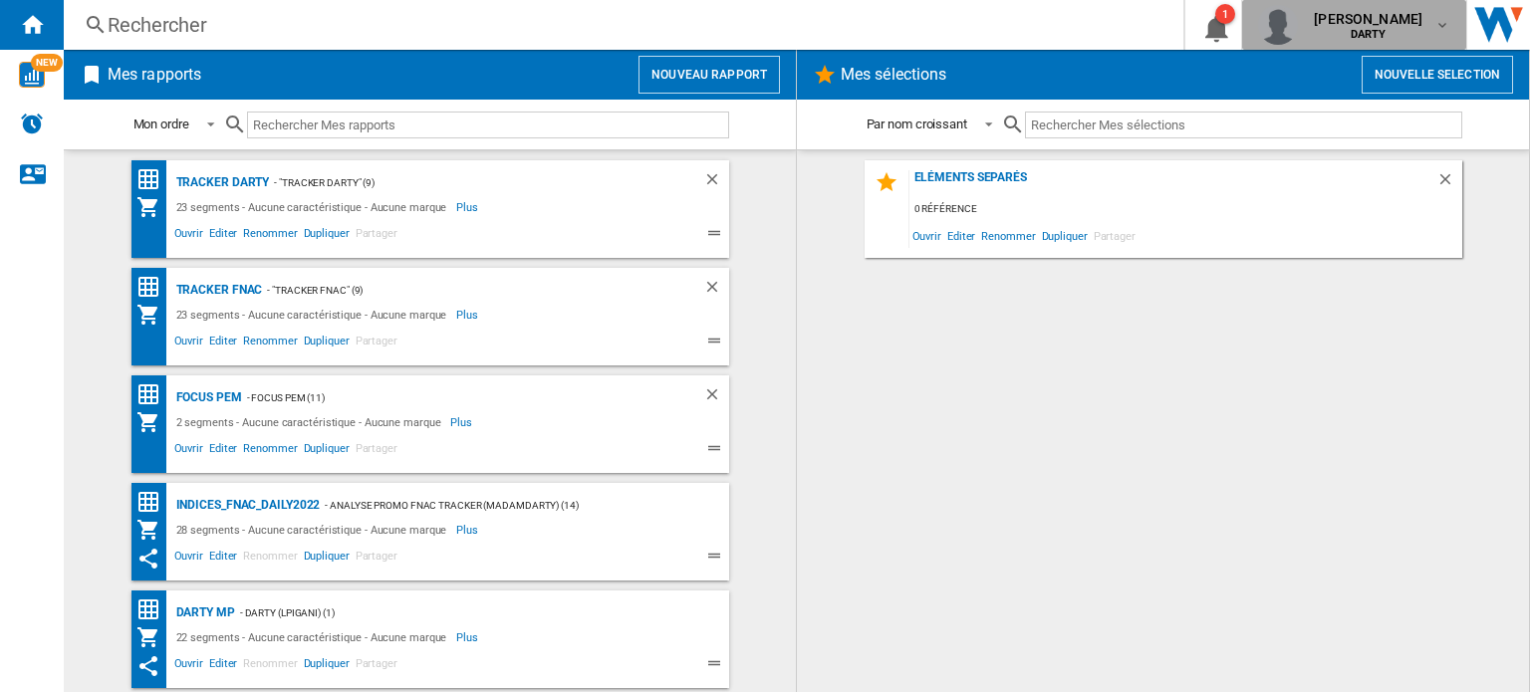
click at [1442, 18] on md-icon "button" at bounding box center [1443, 25] width 16 height 16
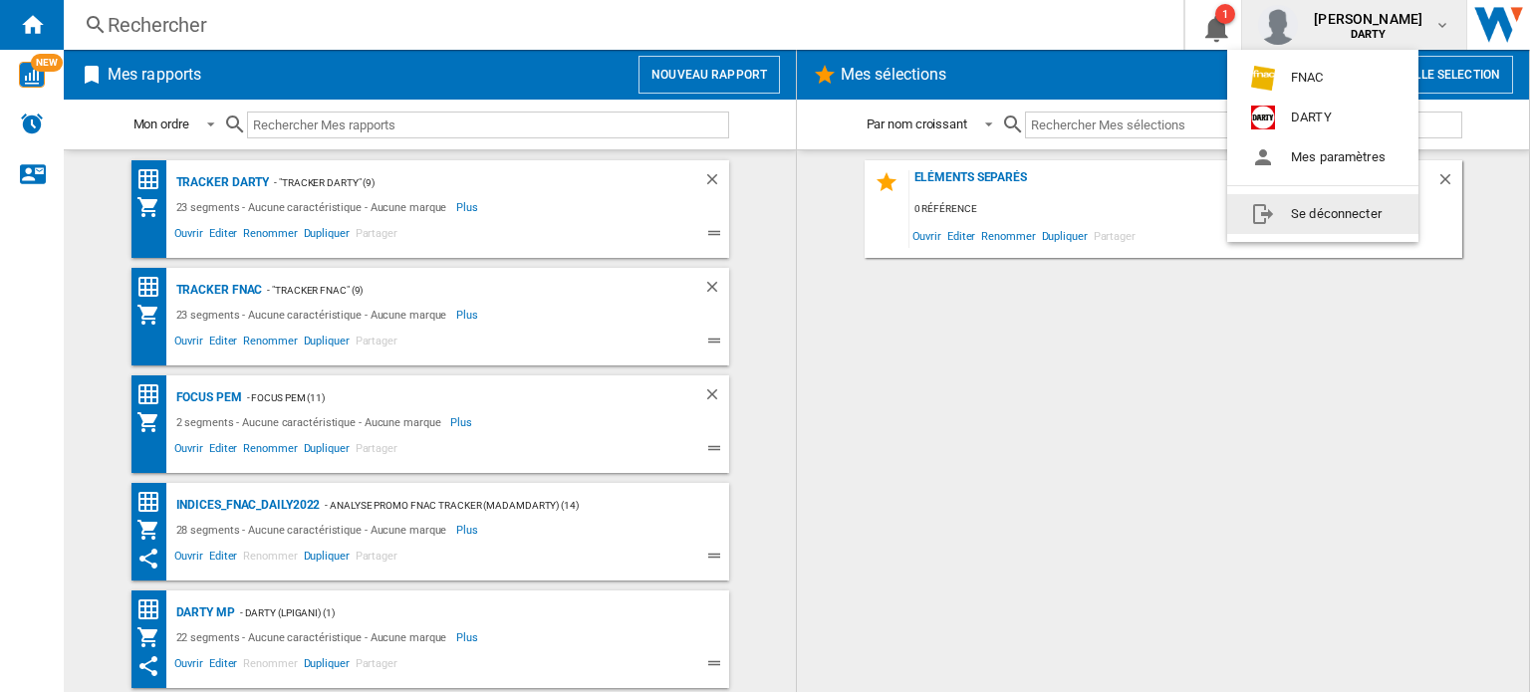
click at [1345, 211] on button "Se déconnecter" at bounding box center [1323, 214] width 191 height 40
